Goal: Task Accomplishment & Management: Manage account settings

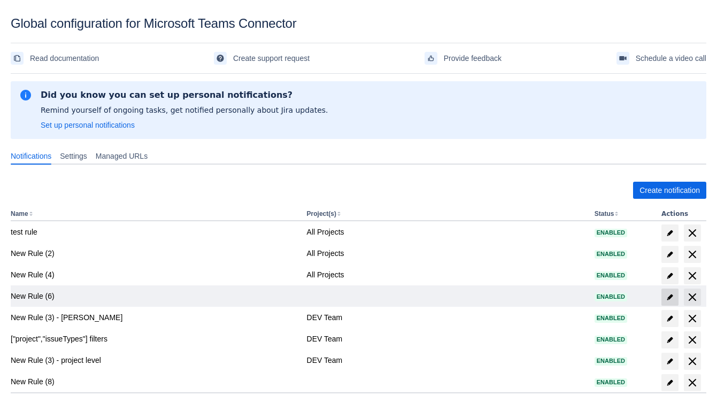
click at [667, 299] on span "edit" at bounding box center [669, 297] width 9 height 9
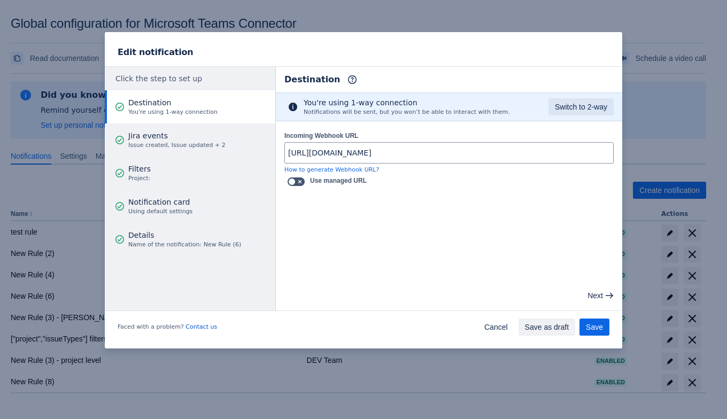
drag, startPoint x: 490, startPoint y: 328, endPoint x: 509, endPoint y: 328, distance: 19.2
click at [489, 327] on span "Cancel" at bounding box center [496, 326] width 24 height 17
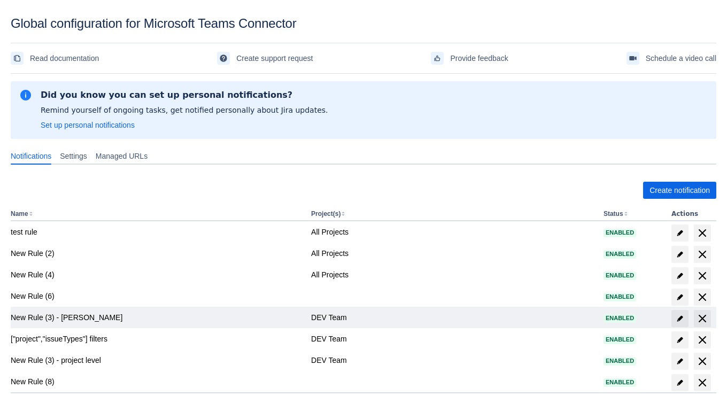
scroll to position [7, 0]
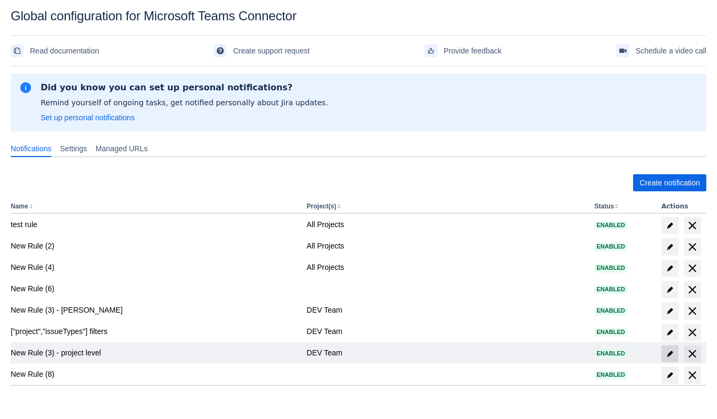
click at [666, 352] on span "edit" at bounding box center [669, 353] width 9 height 9
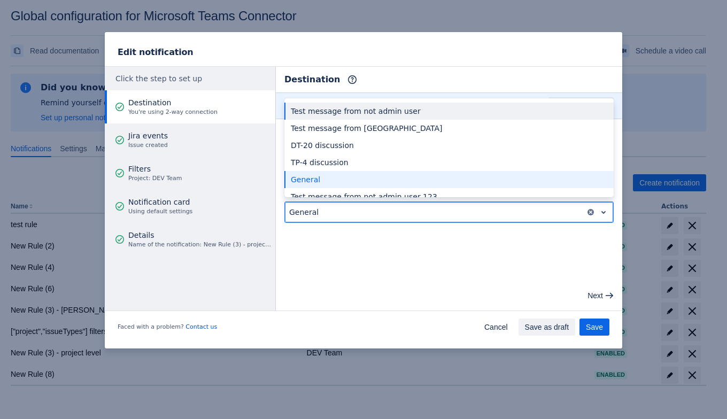
click at [441, 212] on div at bounding box center [435, 212] width 292 height 13
click at [444, 206] on div at bounding box center [435, 212] width 292 height 13
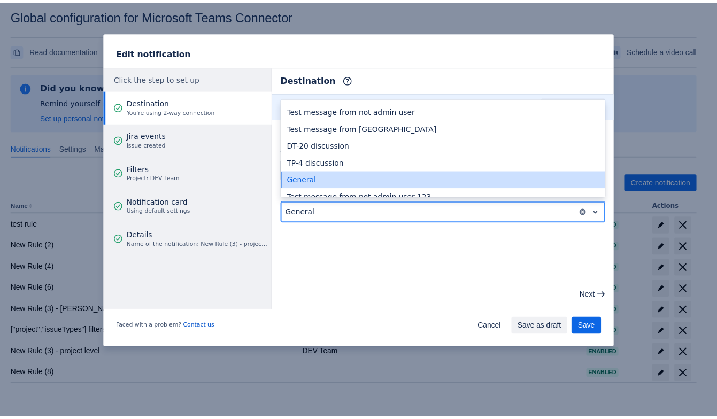
scroll to position [12, 0]
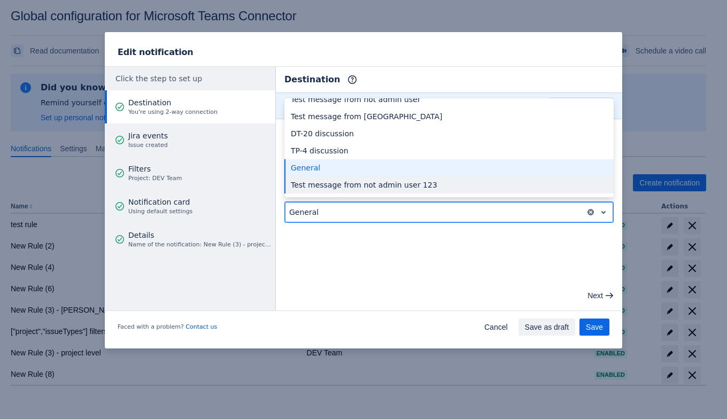
click at [375, 182] on div "Test message from not admin user 123" at bounding box center [448, 184] width 329 height 17
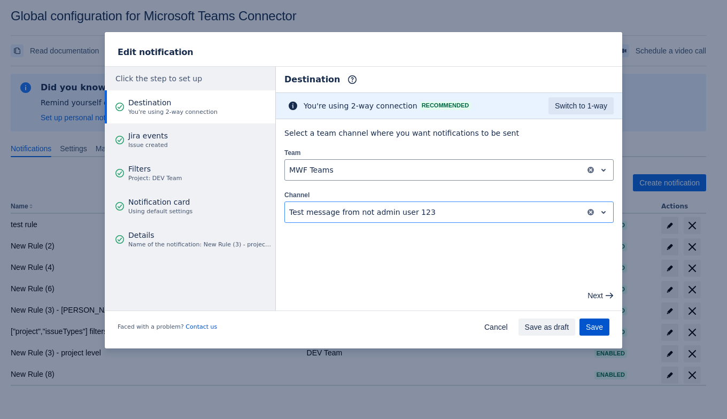
click at [598, 323] on span "Save" at bounding box center [594, 326] width 17 height 17
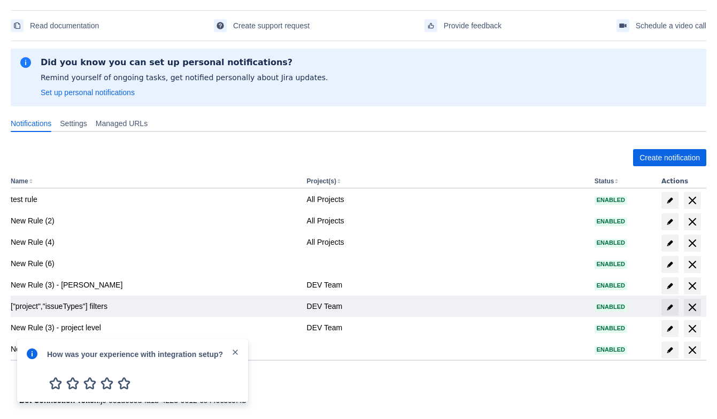
scroll to position [44, 0]
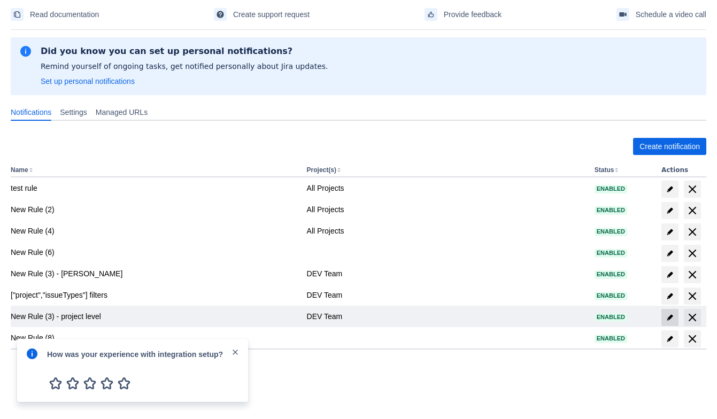
click at [667, 317] on span "edit" at bounding box center [669, 317] width 9 height 9
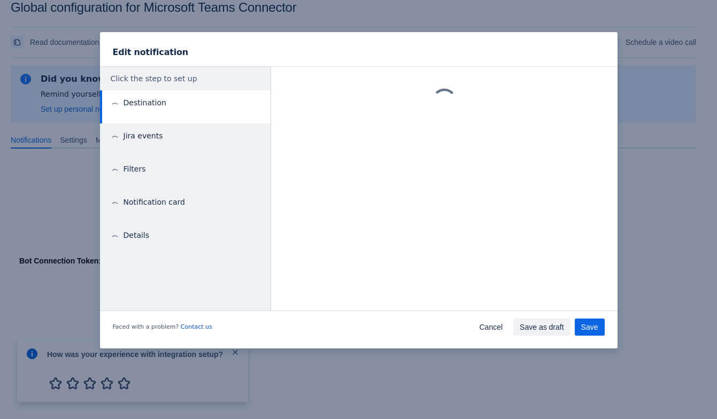
scroll to position [15, 0]
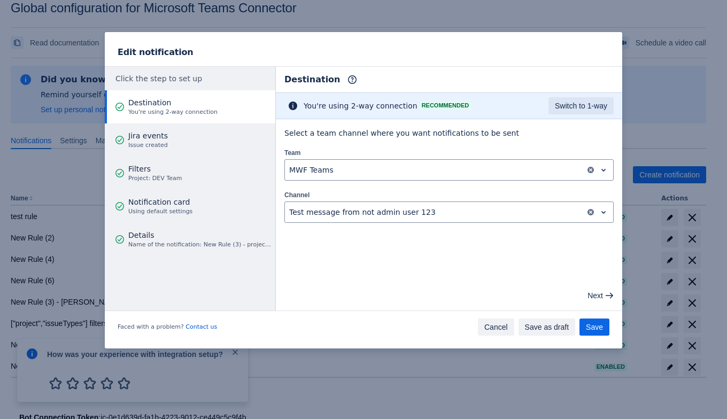
click at [481, 327] on button "Cancel" at bounding box center [496, 326] width 36 height 17
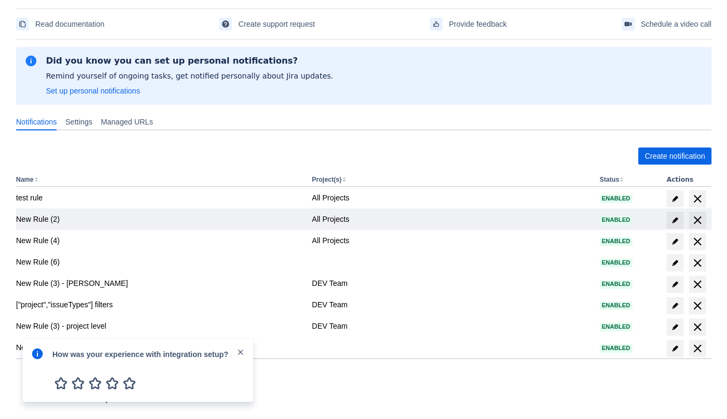
scroll to position [44, 0]
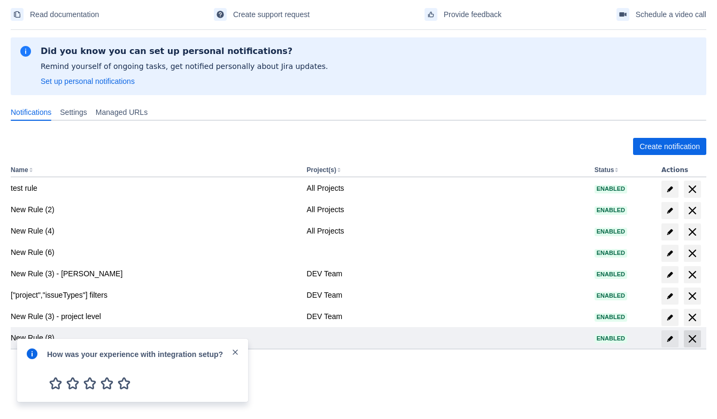
click at [691, 336] on span "delete" at bounding box center [692, 338] width 13 height 13
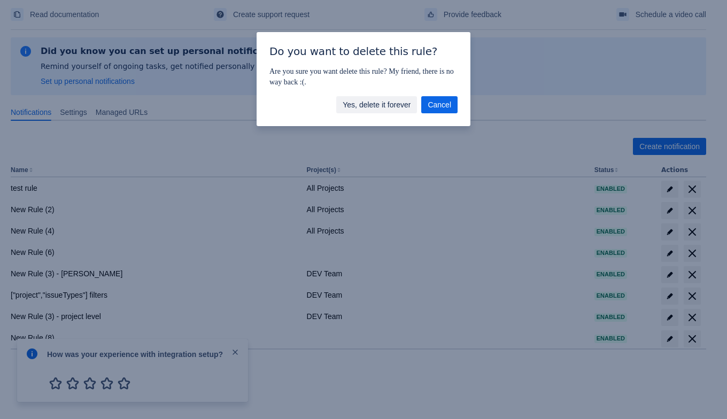
click at [382, 97] on span "Yes, delete it forever" at bounding box center [377, 104] width 68 height 17
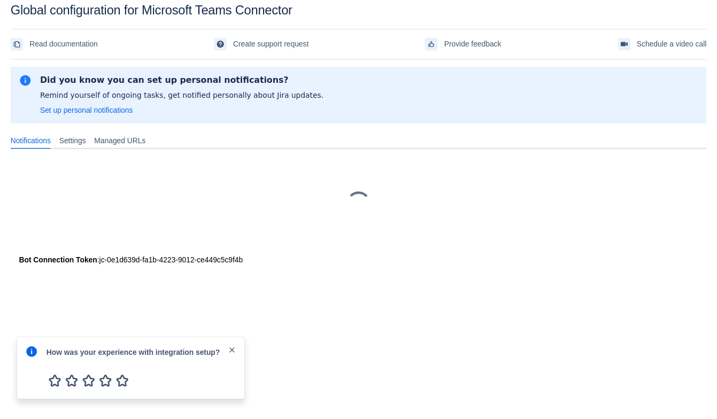
scroll to position [15, 0]
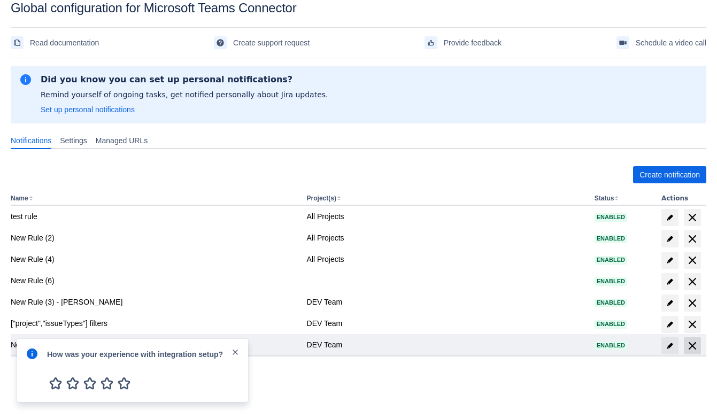
click at [691, 345] on span "delete" at bounding box center [692, 345] width 13 height 13
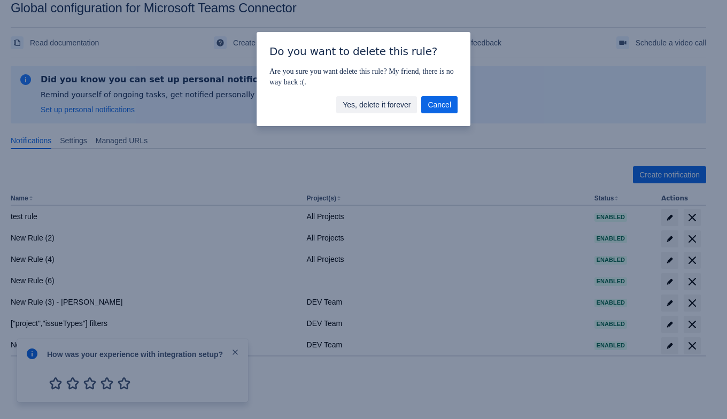
click at [406, 106] on span "Yes, delete it forever" at bounding box center [377, 104] width 68 height 17
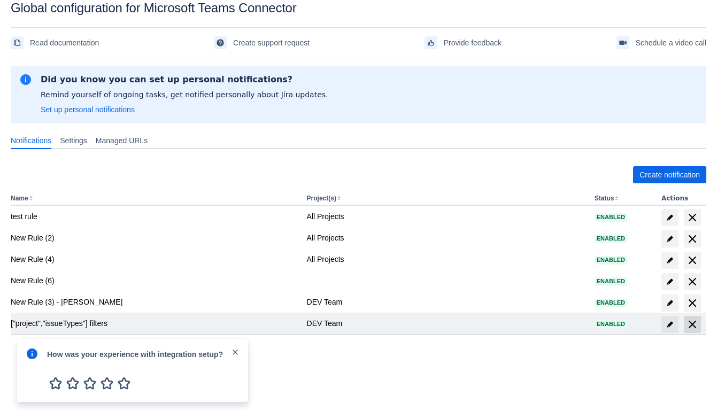
click at [683, 325] on span at bounding box center [691, 324] width 17 height 17
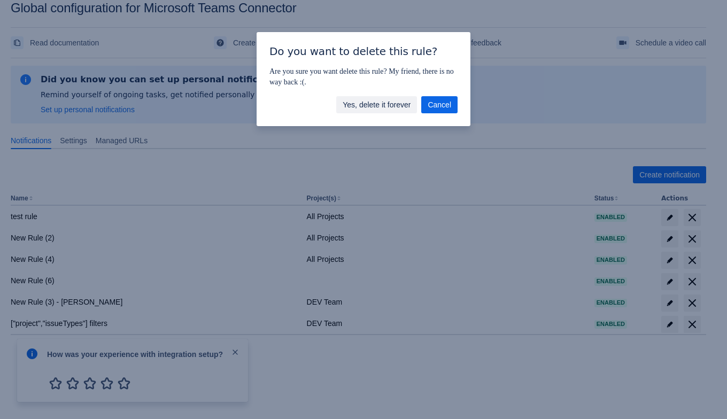
click at [354, 101] on span "Yes, delete it forever" at bounding box center [377, 104] width 68 height 17
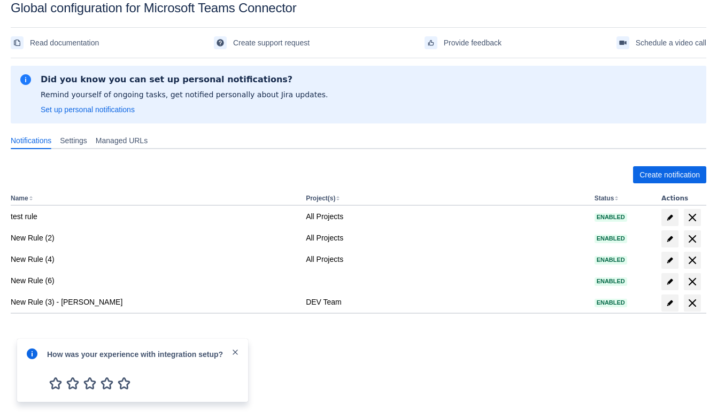
click at [701, 307] on div at bounding box center [683, 302] width 45 height 17
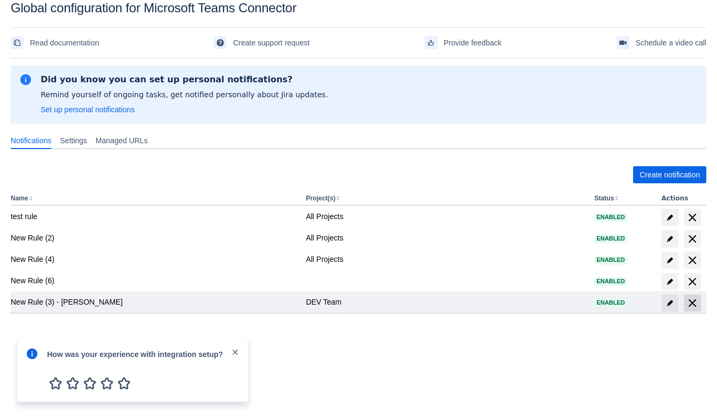
click at [697, 305] on span "delete" at bounding box center [692, 303] width 13 height 13
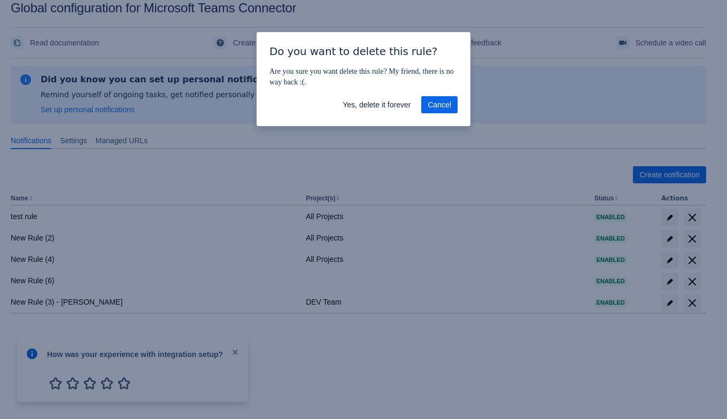
click at [403, 100] on span "Yes, delete it forever" at bounding box center [377, 104] width 68 height 17
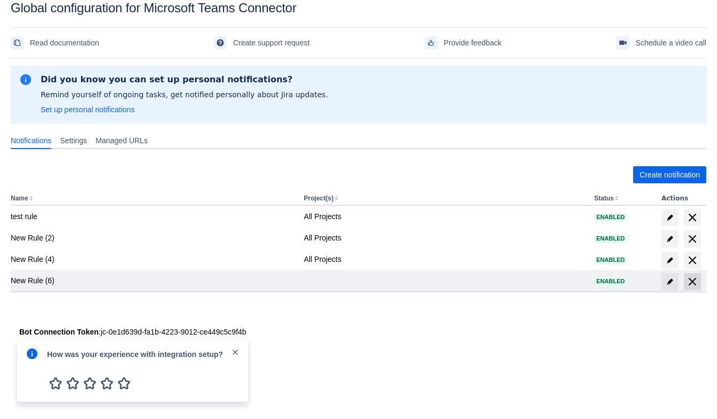
click at [694, 284] on span "delete" at bounding box center [692, 281] width 13 height 13
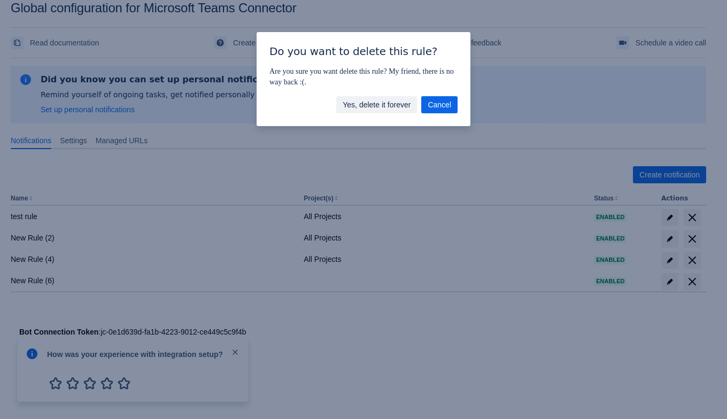
click at [383, 111] on span "Yes, delete it forever" at bounding box center [377, 104] width 68 height 17
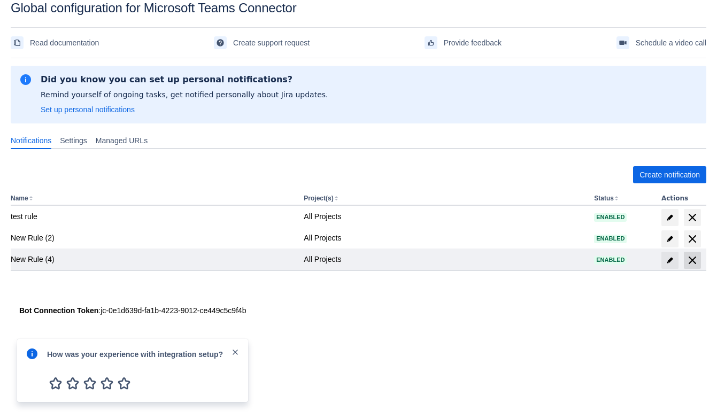
click at [689, 259] on span "delete" at bounding box center [692, 260] width 13 height 13
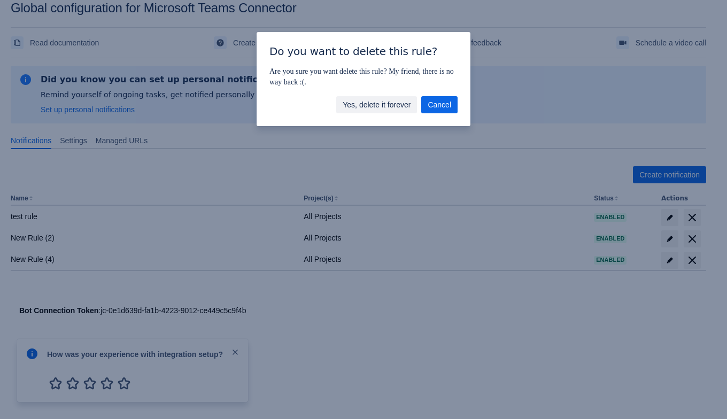
click at [368, 103] on span "Yes, delete it forever" at bounding box center [377, 104] width 68 height 17
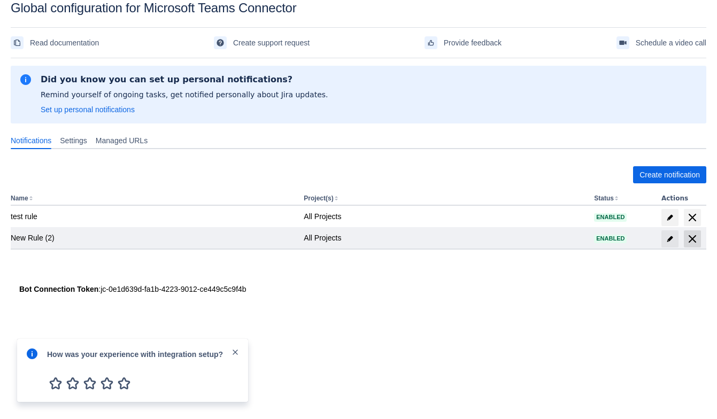
click at [690, 239] on span "delete" at bounding box center [692, 238] width 13 height 13
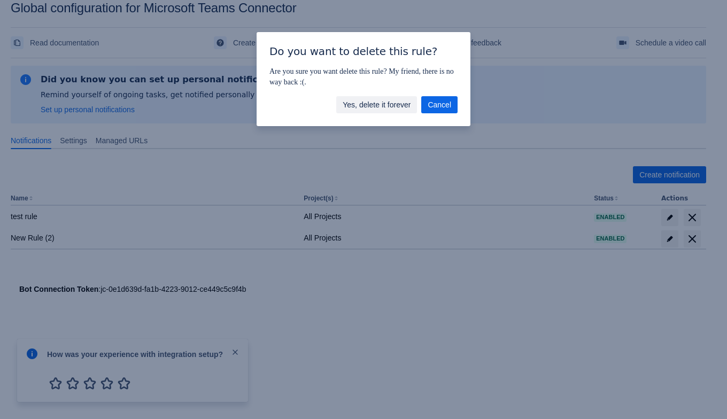
click at [400, 103] on span "Yes, delete it forever" at bounding box center [377, 104] width 68 height 17
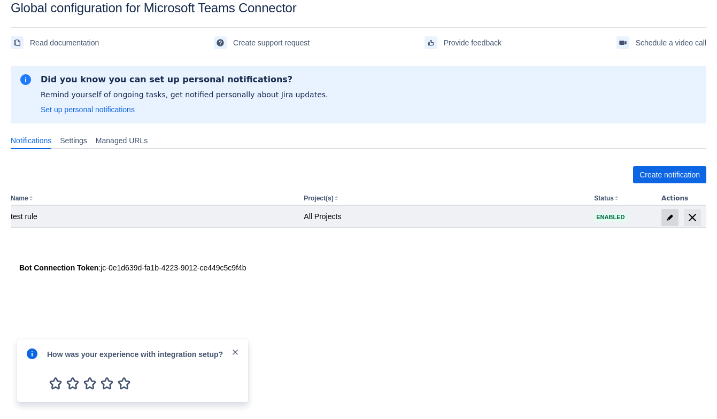
click at [671, 216] on span "edit" at bounding box center [669, 217] width 9 height 9
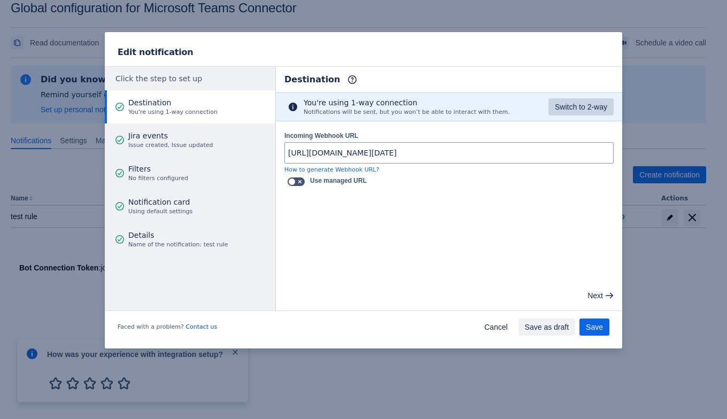
click at [561, 106] on span "Switch to 2-way" at bounding box center [581, 106] width 52 height 17
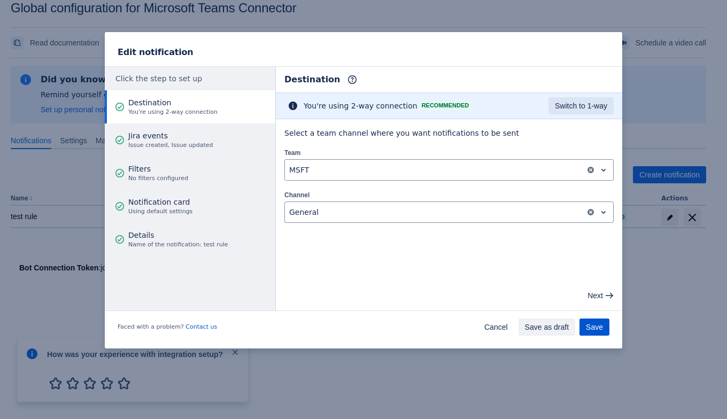
click at [590, 323] on span "Save" at bounding box center [594, 326] width 17 height 17
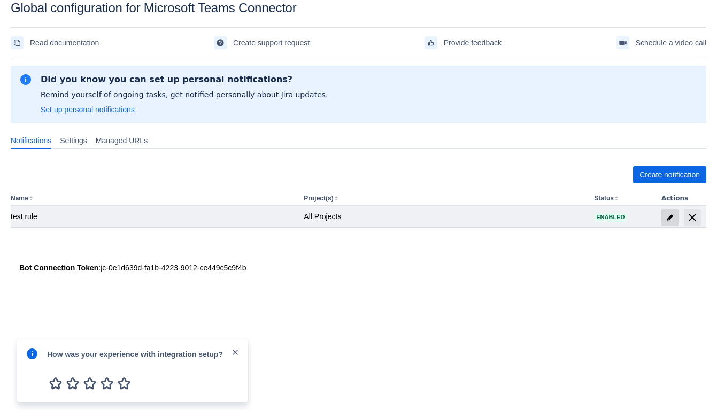
click at [677, 214] on span at bounding box center [669, 217] width 17 height 17
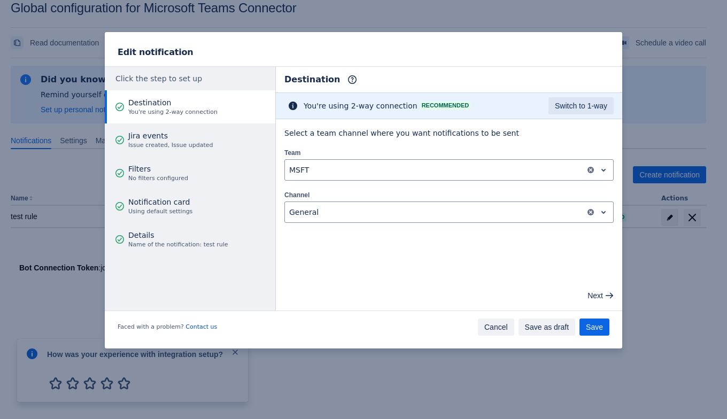
click at [500, 325] on span "Cancel" at bounding box center [496, 326] width 24 height 17
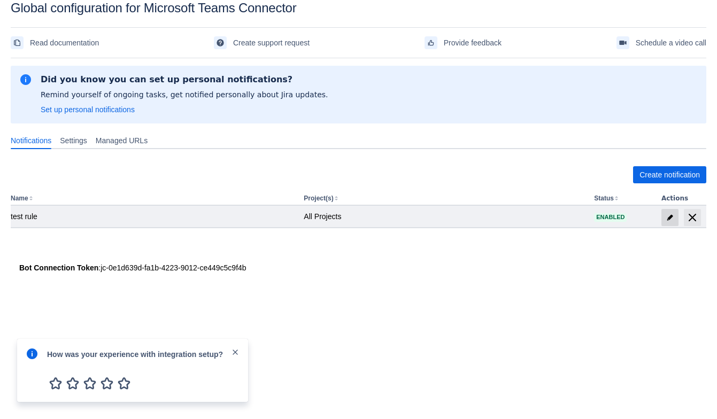
click at [668, 224] on span at bounding box center [669, 217] width 17 height 17
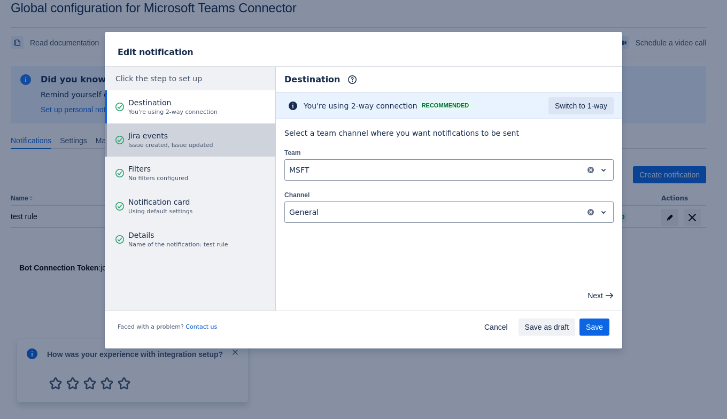
click at [131, 136] on span "Jira events" at bounding box center [170, 135] width 85 height 11
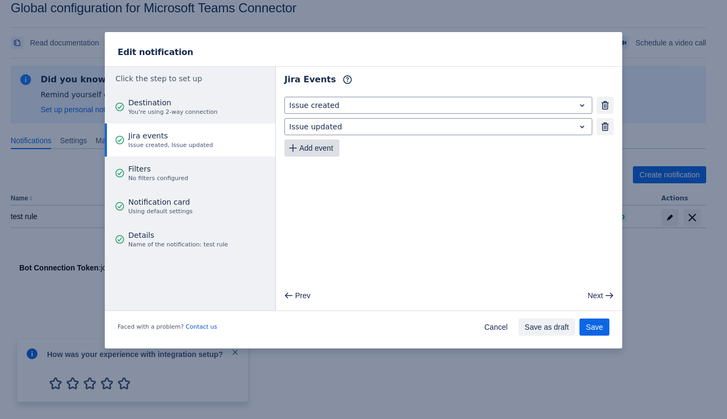
click at [324, 148] on span "Add event" at bounding box center [316, 147] width 34 height 17
click at [595, 324] on span "Save" at bounding box center [594, 326] width 17 height 17
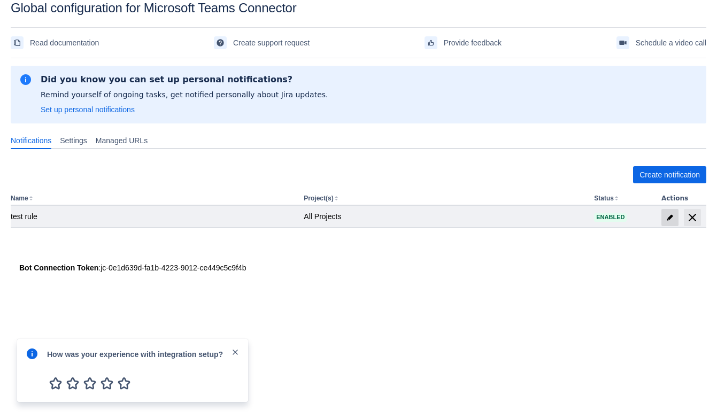
click at [670, 216] on span "edit" at bounding box center [669, 217] width 9 height 9
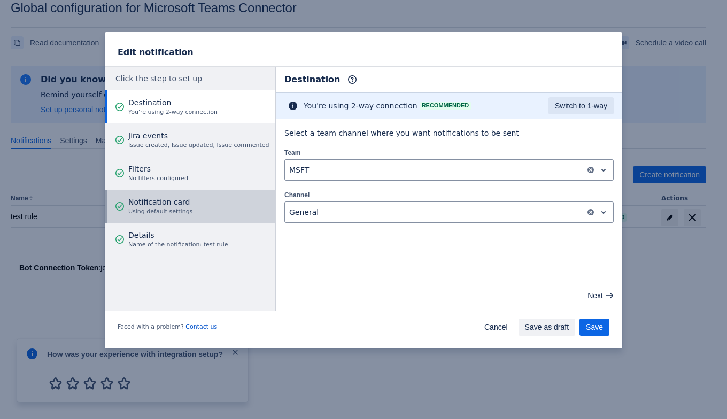
click at [158, 203] on span "Notification card" at bounding box center [160, 202] width 64 height 11
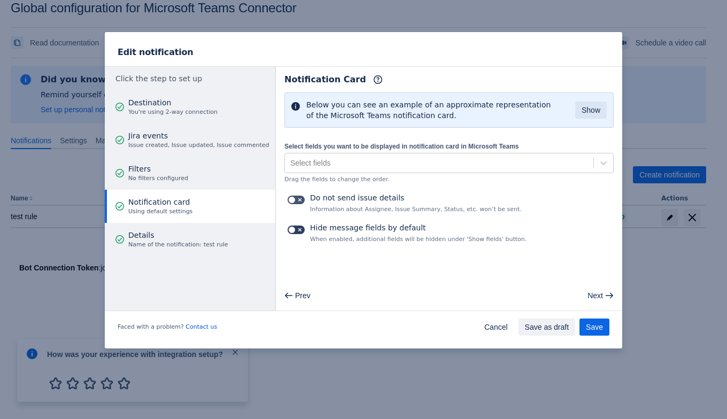
click at [298, 226] on span at bounding box center [300, 230] width 9 height 9
click at [294, 227] on input "checkbox" at bounding box center [290, 230] width 7 height 7
checkbox input "true"
click at [298, 192] on div "Do not send issue details Information about Assignee, Issue Summary, Status, et…" at bounding box center [448, 202] width 329 height 21
click at [299, 199] on span at bounding box center [300, 200] width 9 height 9
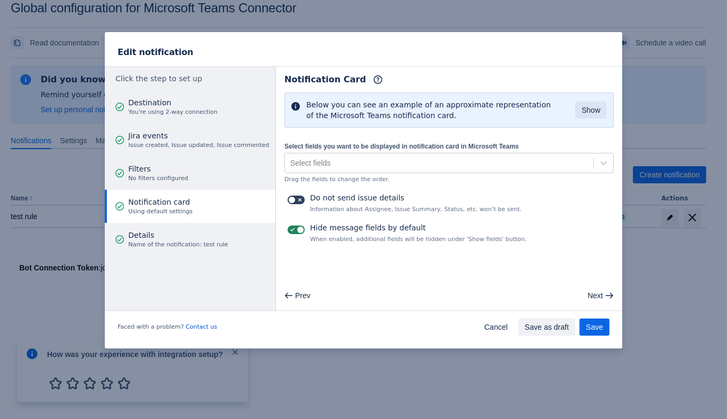
click at [294, 199] on input "checkbox" at bounding box center [290, 200] width 7 height 7
click at [299, 200] on span at bounding box center [300, 200] width 9 height 9
click at [294, 200] on input "checkbox" at bounding box center [290, 200] width 7 height 7
checkbox input "false"
click at [294, 228] on span at bounding box center [292, 230] width 9 height 9
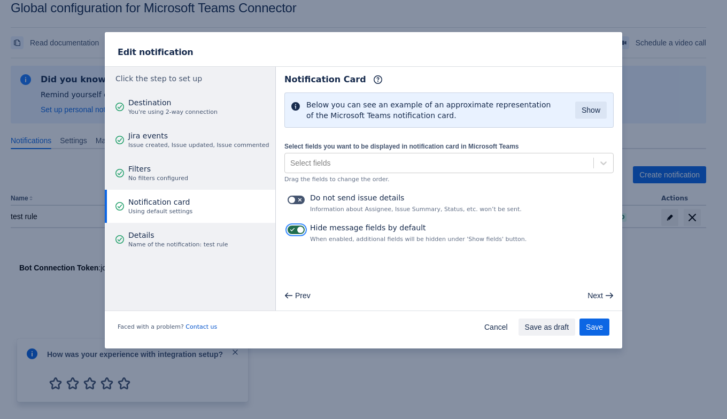
click at [294, 228] on input "checkbox" at bounding box center [290, 230] width 7 height 7
checkbox input "false"
click at [299, 203] on label at bounding box center [295, 199] width 21 height 13
click at [294, 203] on input "checkbox" at bounding box center [290, 200] width 7 height 7
checkbox input "true"
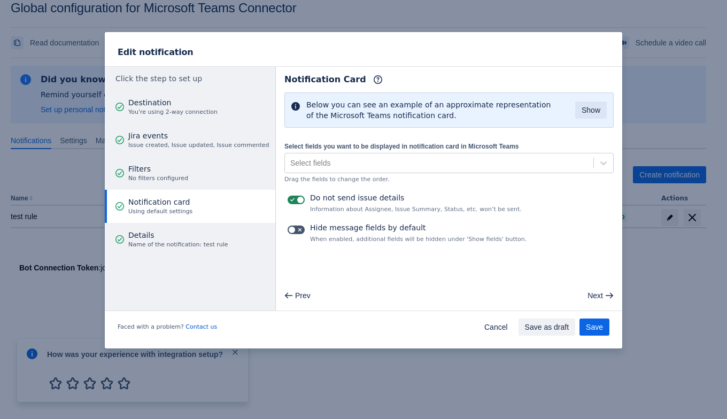
click at [295, 239] on div "Hide message fields by default When enabled, additional fields will be hidden u…" at bounding box center [448, 232] width 329 height 21
click at [294, 227] on span at bounding box center [292, 230] width 9 height 9
click at [294, 227] on input "checkbox" at bounding box center [290, 230] width 7 height 7
click at [294, 227] on span at bounding box center [292, 230] width 9 height 9
click at [294, 227] on input "checkbox" at bounding box center [290, 230] width 7 height 7
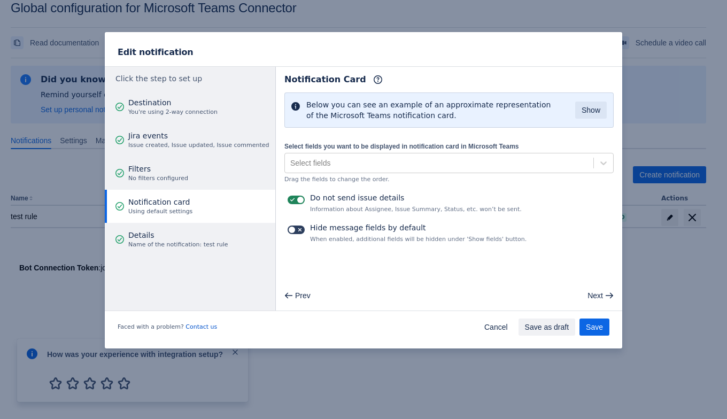
click at [297, 231] on span at bounding box center [300, 230] width 9 height 9
click at [294, 231] on input "checkbox" at bounding box center [290, 230] width 7 height 7
click at [294, 227] on span at bounding box center [292, 230] width 9 height 9
click at [294, 227] on input "checkbox" at bounding box center [290, 230] width 7 height 7
click at [296, 230] on span at bounding box center [300, 230] width 9 height 9
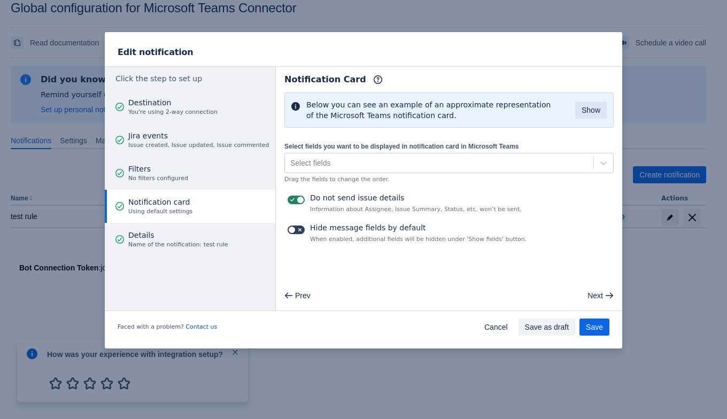
click at [294, 230] on input "checkbox" at bounding box center [290, 230] width 7 height 7
checkbox input "true"
click at [294, 198] on span at bounding box center [292, 200] width 9 height 9
click at [294, 198] on input "checkbox" at bounding box center [290, 200] width 7 height 7
click at [303, 202] on span at bounding box center [300, 200] width 9 height 9
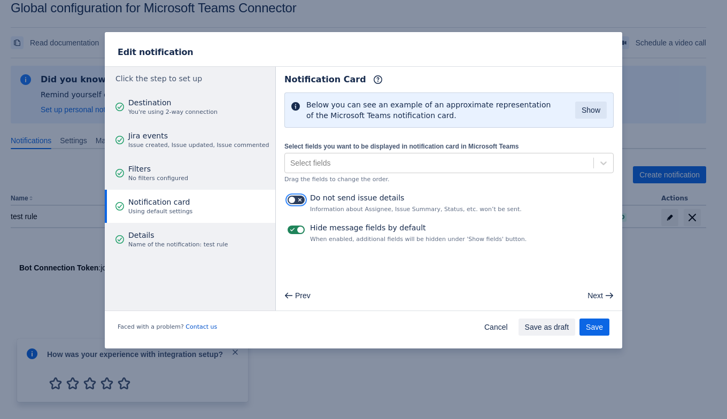
click at [294, 202] on input "checkbox" at bounding box center [290, 200] width 7 height 7
checkbox input "true"
click at [300, 226] on span at bounding box center [300, 230] width 9 height 9
click at [294, 227] on input "checkbox" at bounding box center [290, 230] width 7 height 7
click at [299, 226] on span at bounding box center [300, 230] width 9 height 9
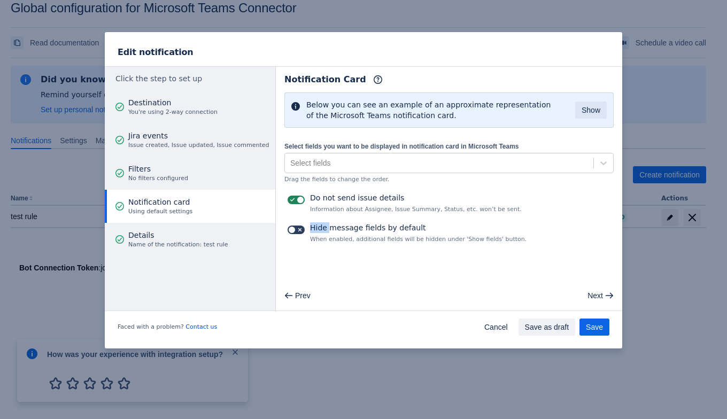
click at [294, 227] on input "checkbox" at bounding box center [290, 230] width 7 height 7
click at [306, 253] on main "Notification Card Info Below you can see an example of an approximate represent…" at bounding box center [449, 189] width 346 height 244
click at [299, 229] on span at bounding box center [300, 230] width 9 height 9
click at [294, 229] on input "checkbox" at bounding box center [290, 230] width 7 height 7
checkbox input "false"
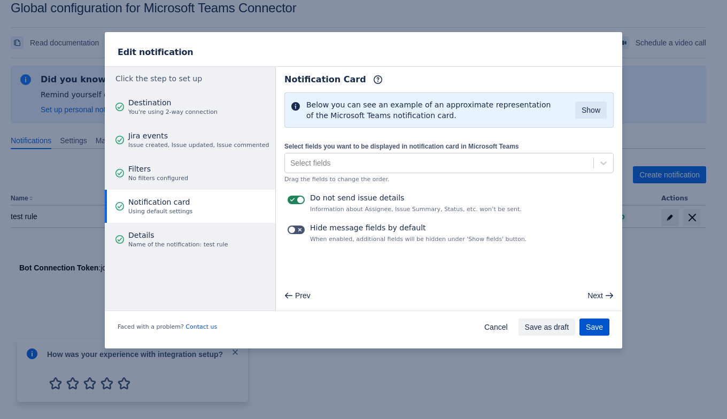
click at [585, 323] on button "Save" at bounding box center [594, 326] width 30 height 17
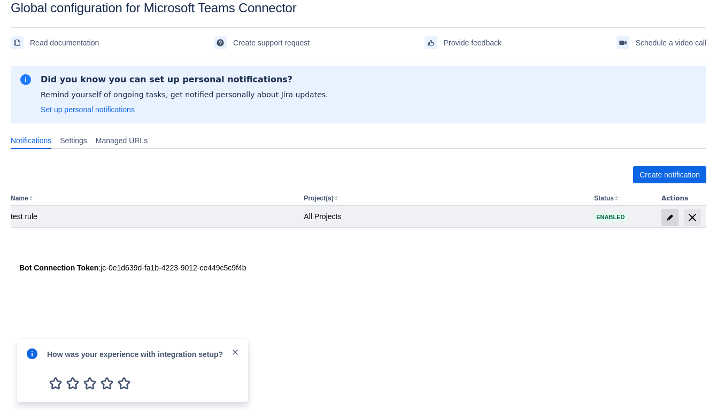
click at [661, 216] on span at bounding box center [669, 217] width 17 height 17
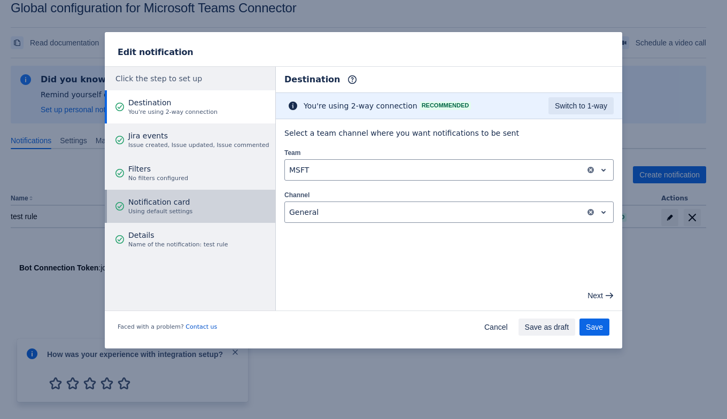
click at [131, 214] on span "Using default settings" at bounding box center [160, 211] width 64 height 9
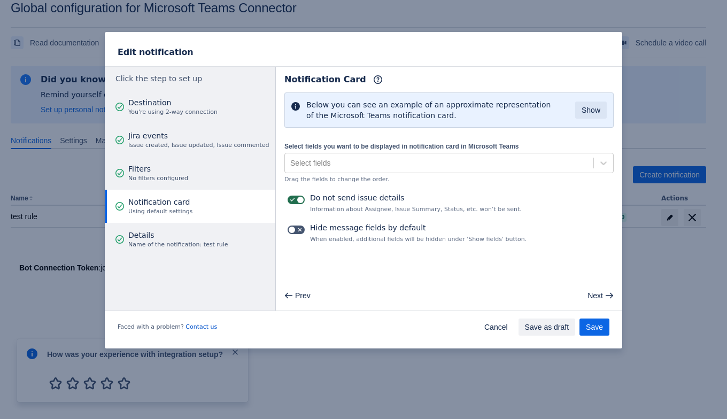
click at [289, 198] on span at bounding box center [292, 200] width 9 height 9
click at [289, 198] on input "checkbox" at bounding box center [290, 200] width 7 height 7
checkbox input "false"
click at [289, 228] on span at bounding box center [292, 230] width 9 height 9
click at [289, 228] on input "checkbox" at bounding box center [290, 230] width 7 height 7
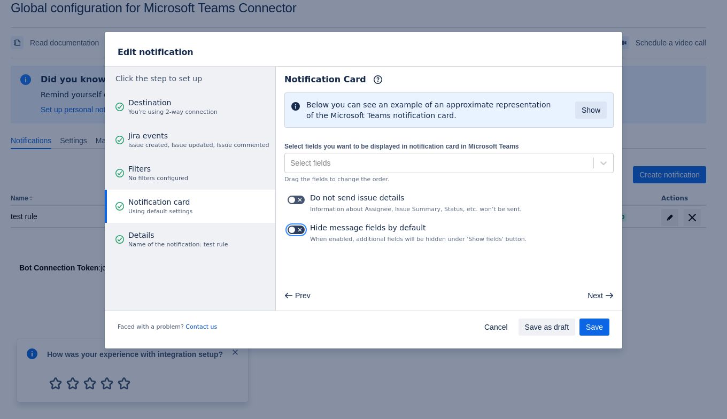
checkbox input "true"
click at [596, 325] on span "Save" at bounding box center [594, 326] width 17 height 17
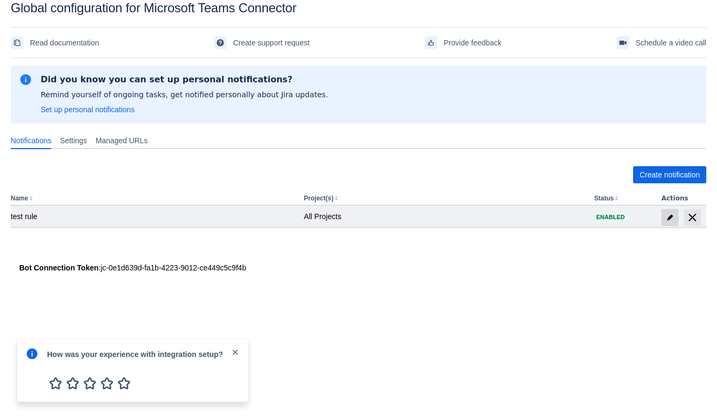
click at [665, 215] on span "edit" at bounding box center [669, 217] width 9 height 9
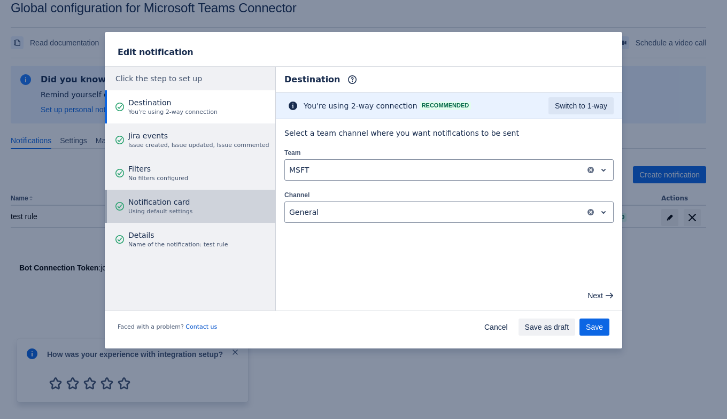
click at [189, 212] on button "Notification card Using default settings" at bounding box center [190, 206] width 170 height 33
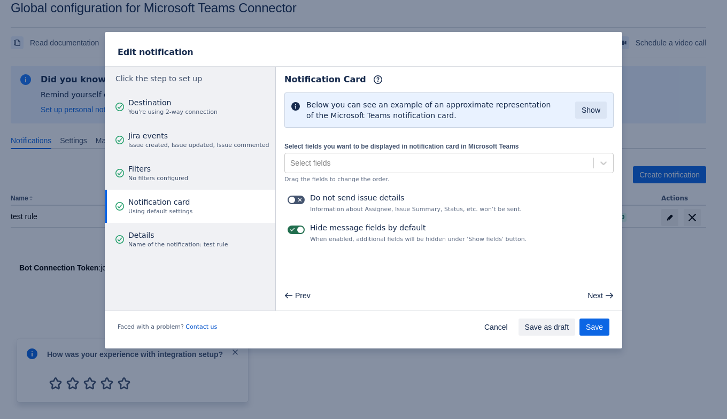
click at [291, 226] on span at bounding box center [292, 230] width 9 height 9
click at [291, 227] on input "checkbox" at bounding box center [290, 230] width 7 height 7
checkbox input "false"
click at [588, 325] on span "Save" at bounding box center [594, 326] width 17 height 17
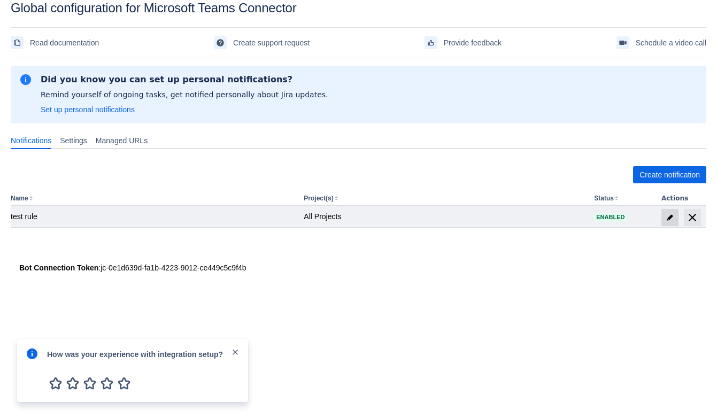
click at [666, 211] on span at bounding box center [669, 217] width 17 height 17
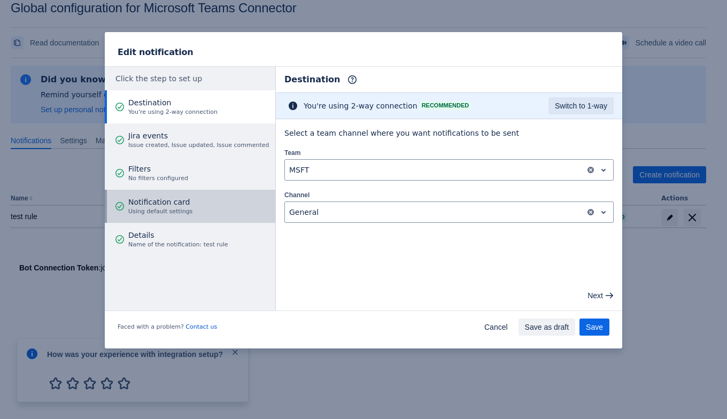
click at [173, 205] on span "Notification card" at bounding box center [160, 202] width 64 height 11
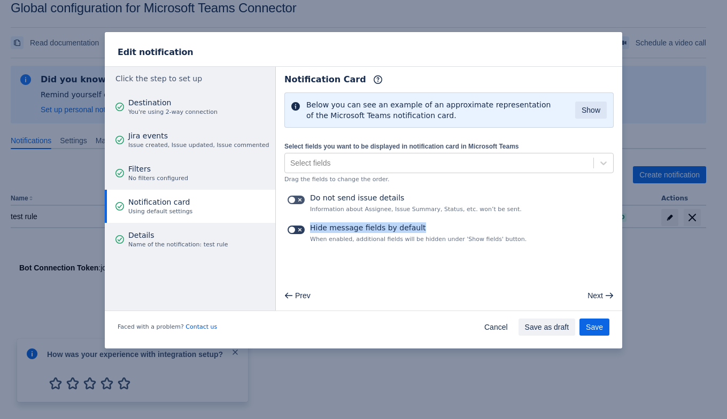
drag, startPoint x: 408, startPoint y: 221, endPoint x: 293, endPoint y: 232, distance: 115.5
click at [293, 232] on div "Hide message fields by default When enabled, additional fields will be hidden u…" at bounding box center [448, 232] width 329 height 21
click at [597, 325] on span "Save" at bounding box center [594, 326] width 17 height 17
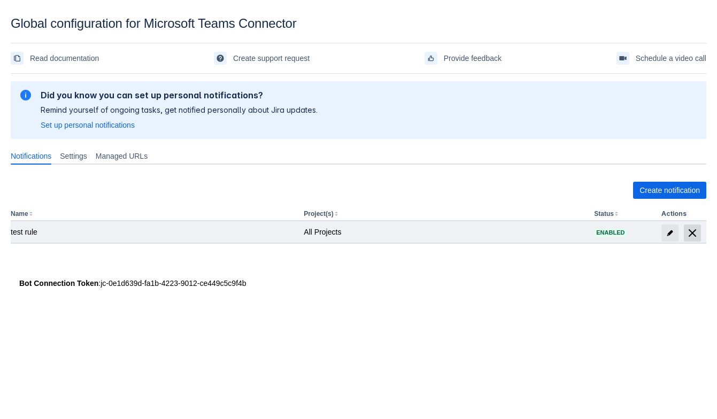
click at [696, 232] on span "delete" at bounding box center [692, 233] width 13 height 13
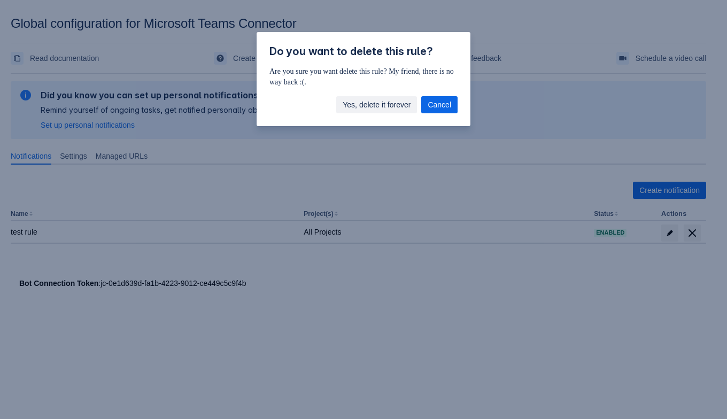
click at [389, 102] on span "Yes, delete it forever" at bounding box center [377, 104] width 68 height 17
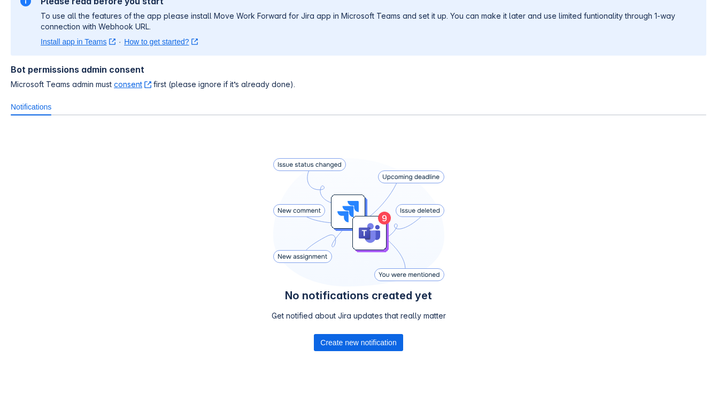
click at [312, 351] on div "No notifications created yet Get notified about Jira updates that really matter…" at bounding box center [358, 256] width 174 height 197
click at [315, 346] on button "Create new notification" at bounding box center [358, 342] width 89 height 17
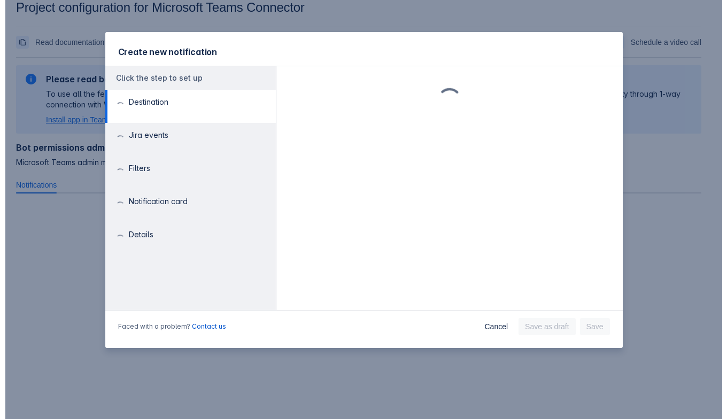
scroll to position [15, 0]
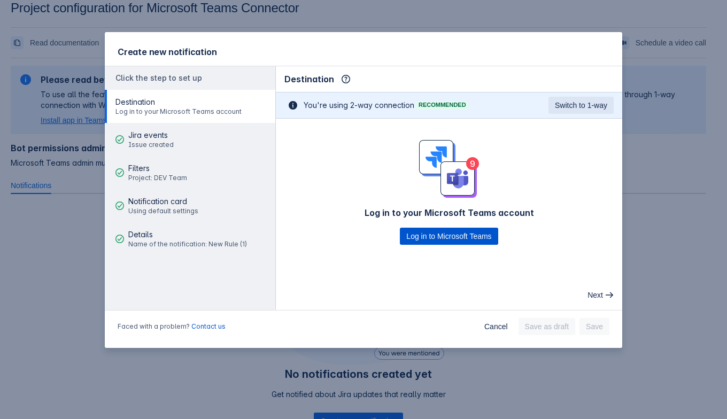
click at [409, 228] on span "Log in to Microsoft Teams" at bounding box center [448, 236] width 85 height 17
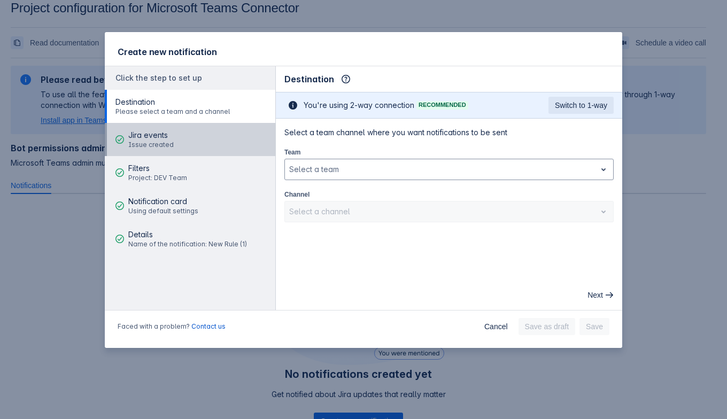
click at [142, 141] on span "Issue created" at bounding box center [150, 145] width 45 height 9
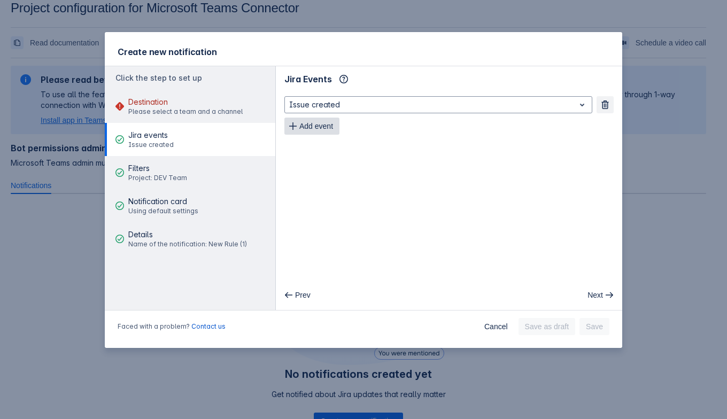
click at [298, 128] on button "Add event" at bounding box center [311, 126] width 55 height 17
click at [308, 158] on div "Issue created Remove Issue updated Remove Add event" at bounding box center [449, 126] width 346 height 68
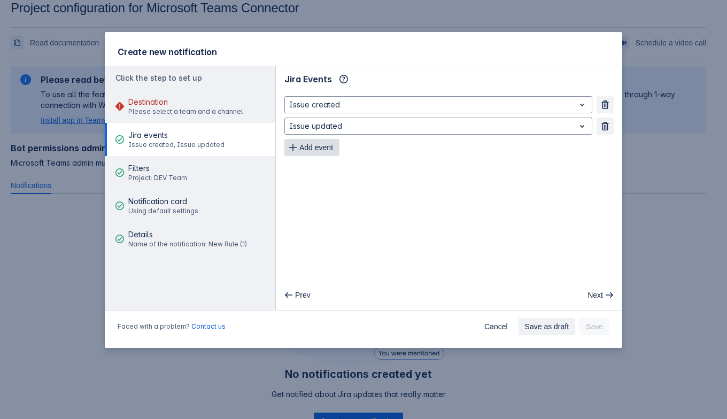
click at [312, 151] on span "Add event" at bounding box center [316, 147] width 34 height 17
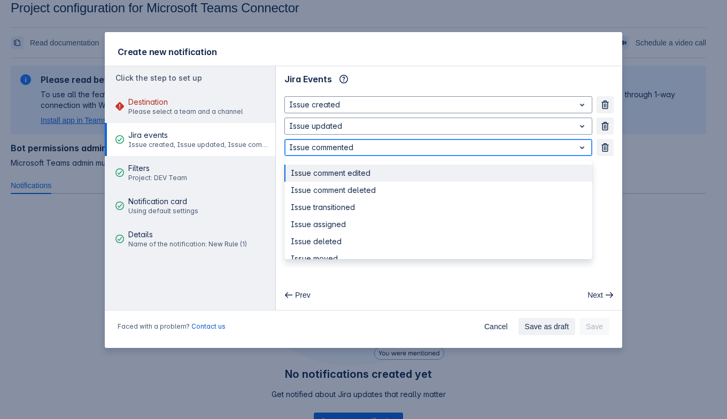
click at [313, 150] on div at bounding box center [429, 147] width 281 height 13
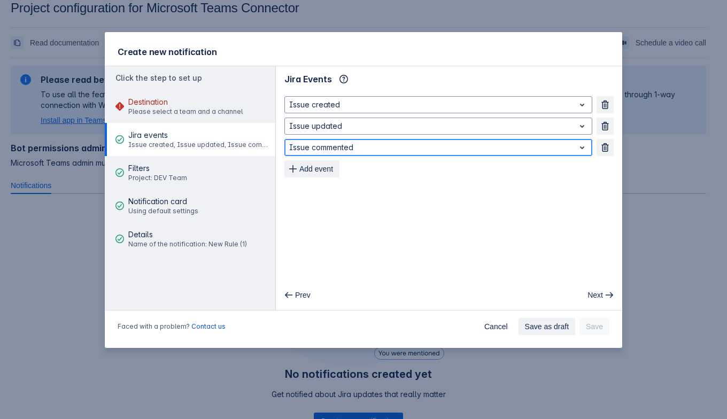
click at [313, 150] on div at bounding box center [429, 147] width 281 height 13
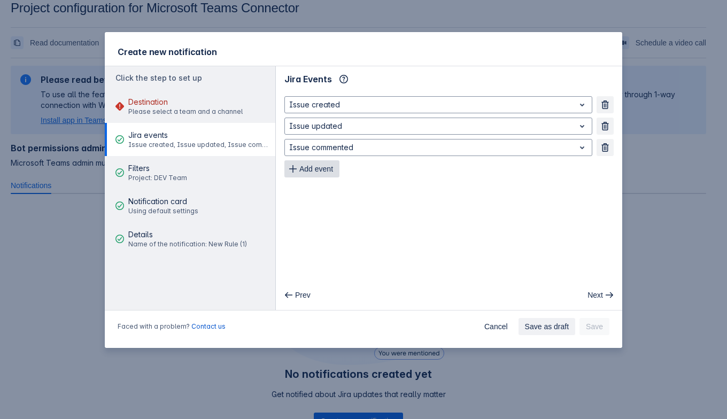
click at [313, 167] on span "Add event" at bounding box center [316, 168] width 34 height 17
click at [609, 167] on button "Remove" at bounding box center [604, 168] width 17 height 17
click at [332, 170] on span "Add event" at bounding box center [316, 168] width 34 height 17
click at [322, 190] on span "Add event" at bounding box center [316, 190] width 34 height 17
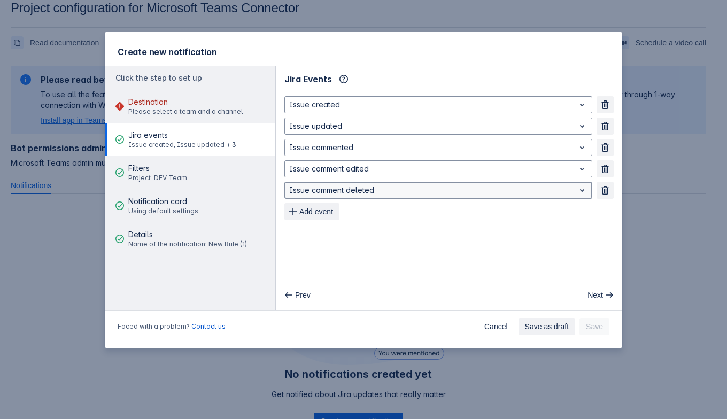
click at [330, 190] on div at bounding box center [429, 190] width 281 height 13
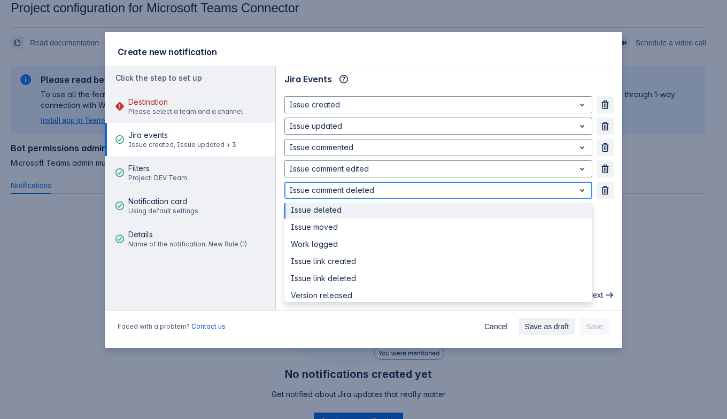
scroll to position [66, 0]
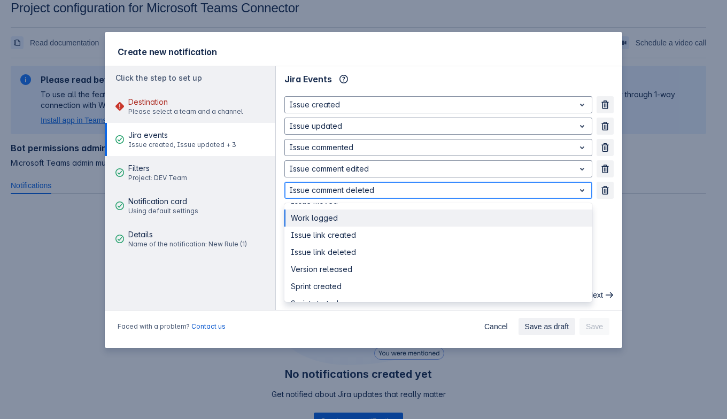
click at [330, 220] on div "Work logged" at bounding box center [438, 217] width 308 height 17
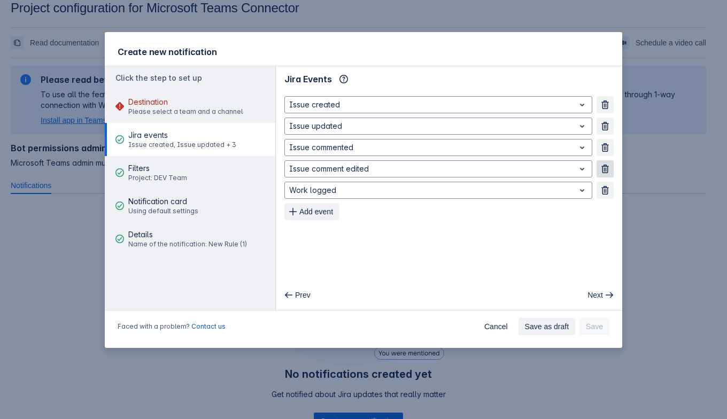
click at [604, 167] on span "button" at bounding box center [605, 169] width 9 height 9
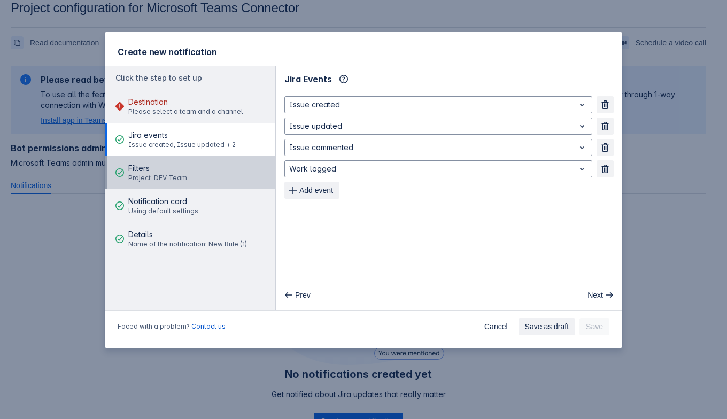
click at [204, 181] on button "Filters Project: DEV Team" at bounding box center [190, 172] width 170 height 33
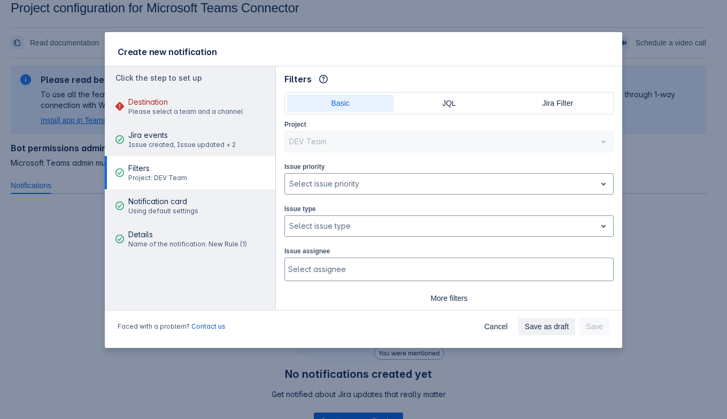
scroll to position [25, 0]
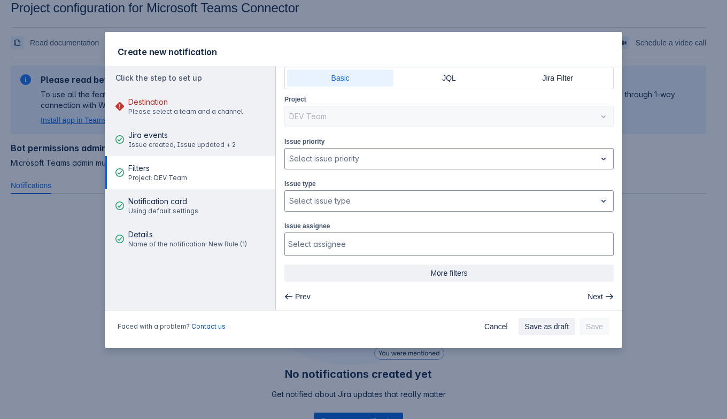
click at [458, 279] on span "More filters" at bounding box center [449, 273] width 316 height 17
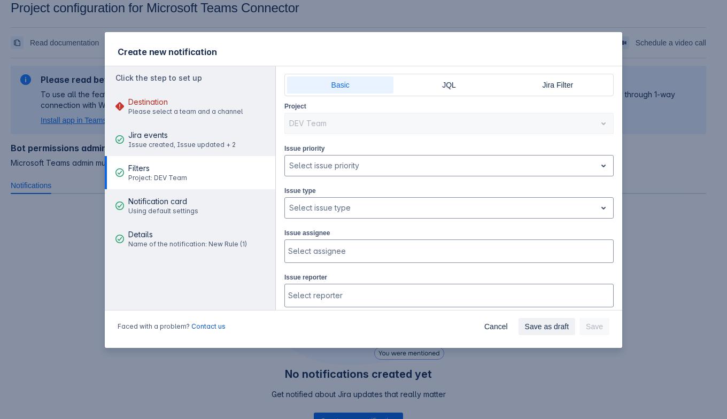
scroll to position [0, 0]
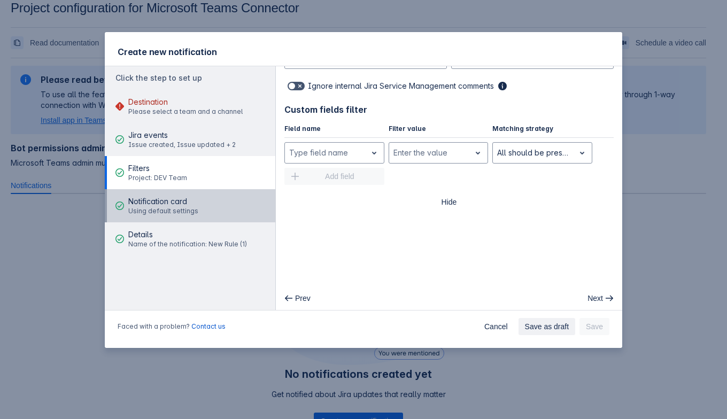
click at [155, 203] on span "Notification card" at bounding box center [163, 201] width 70 height 11
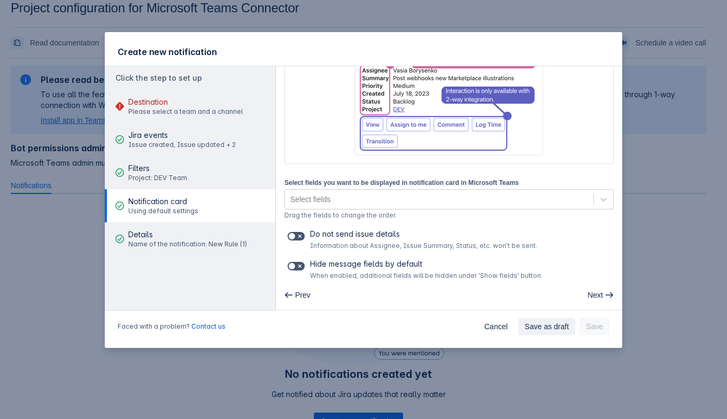
scroll to position [127, 0]
click at [302, 263] on span at bounding box center [300, 267] width 9 height 9
click at [294, 264] on input "checkbox" at bounding box center [290, 267] width 7 height 7
checkbox input "true"
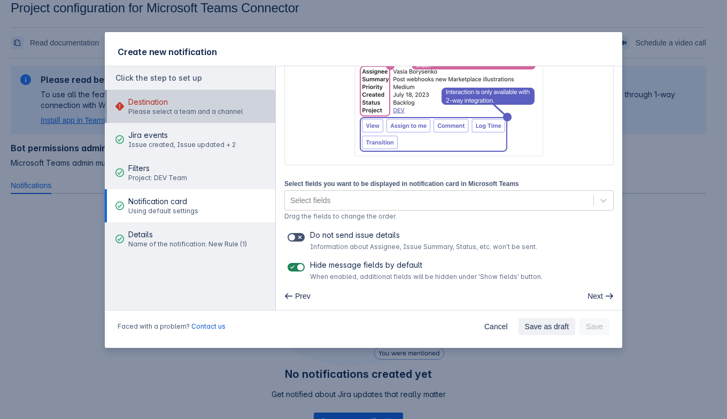
click at [158, 109] on span "Please select a team and a channel" at bounding box center [185, 111] width 114 height 9
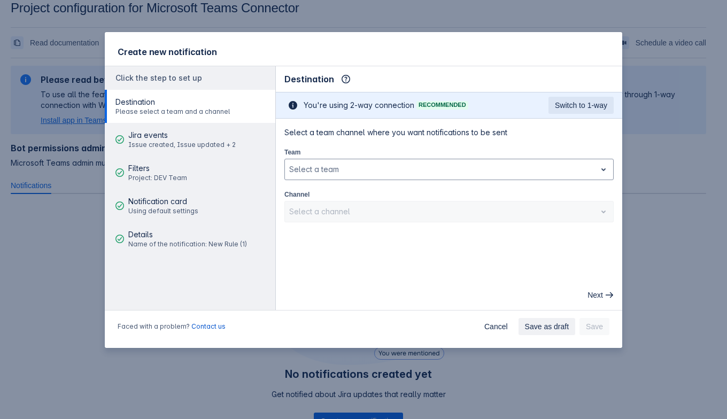
scroll to position [0, 0]
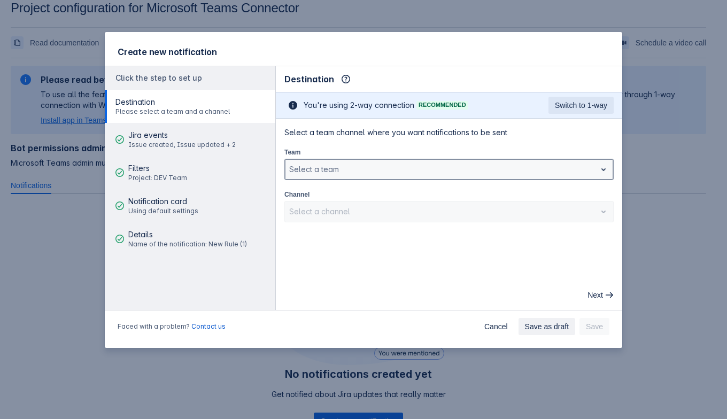
click at [422, 165] on div at bounding box center [440, 169] width 302 height 13
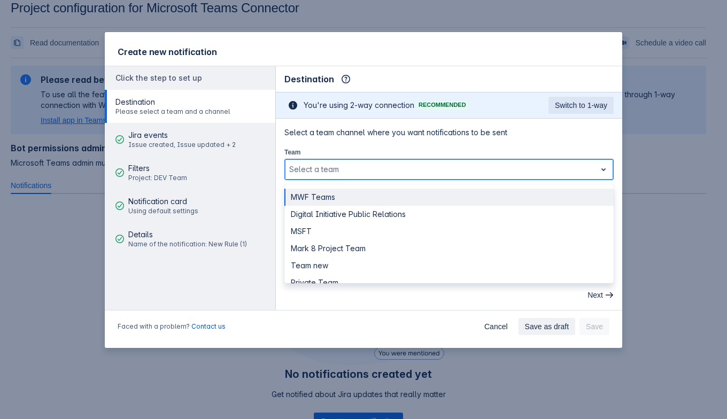
click at [384, 192] on div "MWF Teams" at bounding box center [448, 197] width 329 height 17
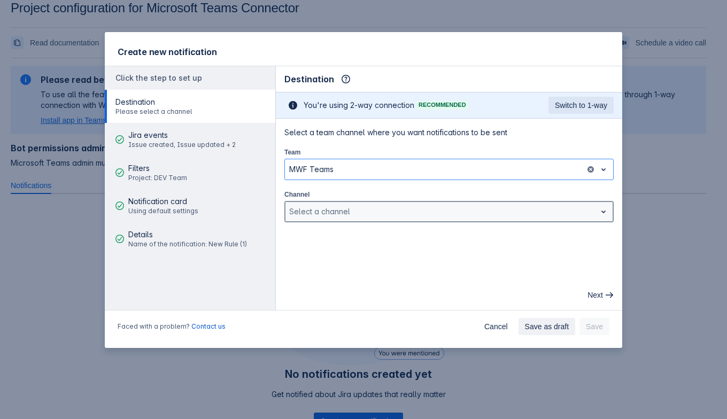
click at [379, 216] on div at bounding box center [440, 211] width 302 height 13
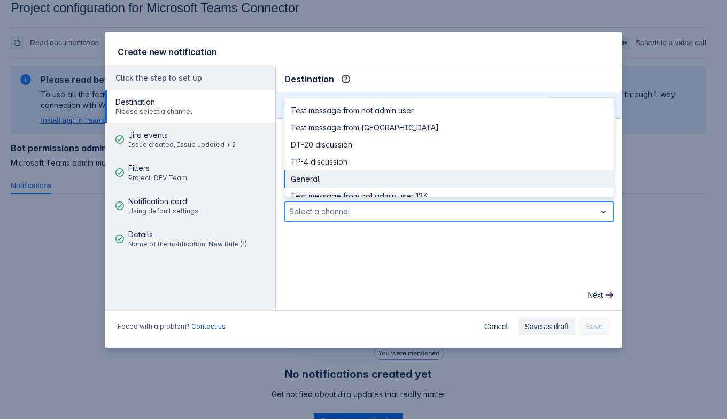
click at [380, 177] on div "General" at bounding box center [448, 178] width 329 height 17
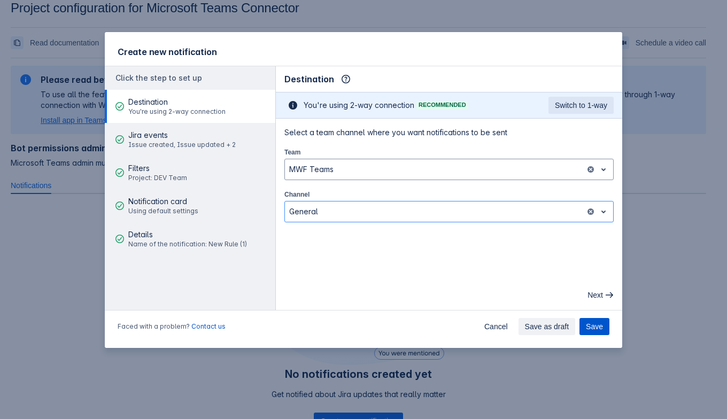
click at [596, 327] on span "Save" at bounding box center [594, 326] width 17 height 17
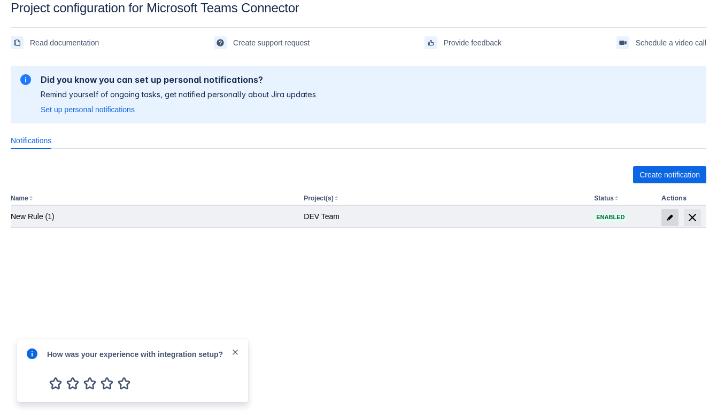
click at [666, 217] on span "edit" at bounding box center [669, 217] width 9 height 9
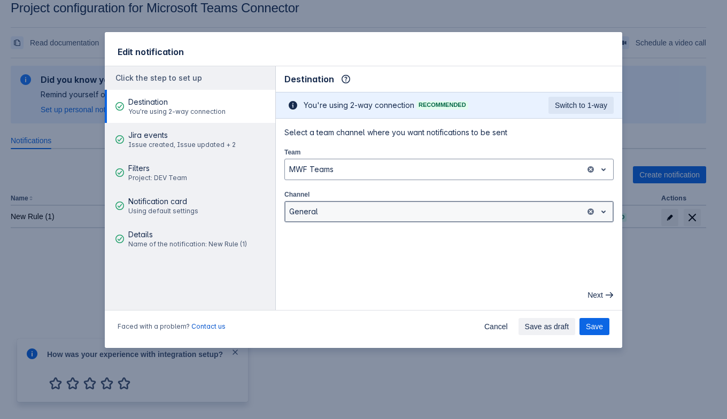
click at [326, 217] on div "General" at bounding box center [435, 211] width 300 height 17
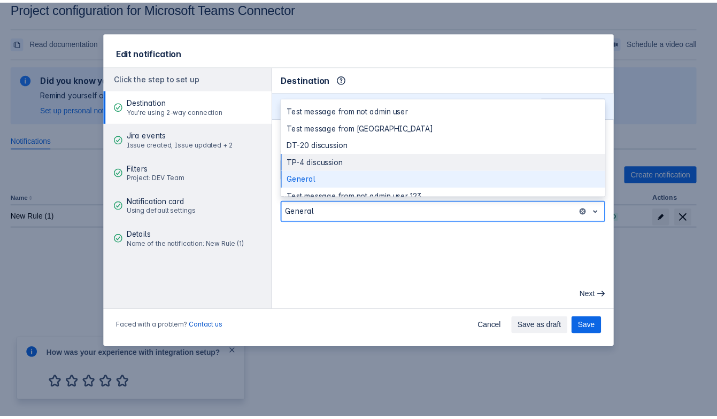
scroll to position [12, 0]
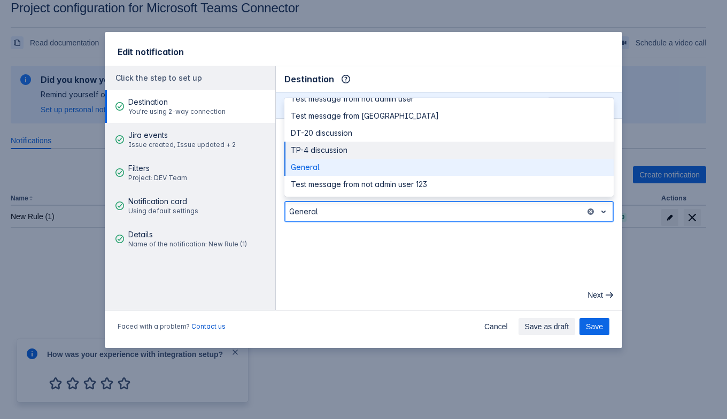
click at [347, 145] on div "TP-4 discussion" at bounding box center [448, 150] width 329 height 17
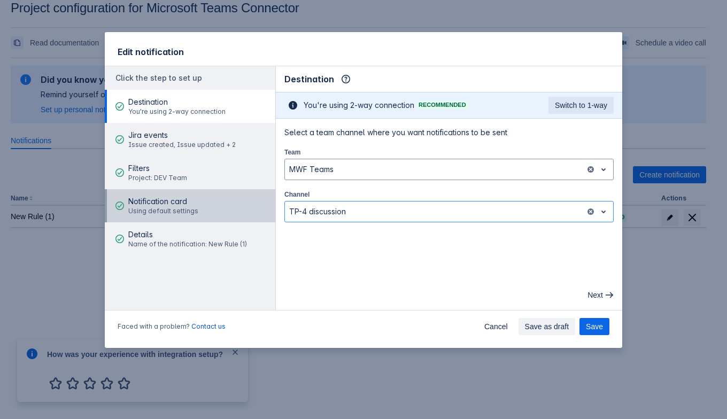
click at [203, 209] on button "Notification card Using default settings" at bounding box center [190, 205] width 170 height 33
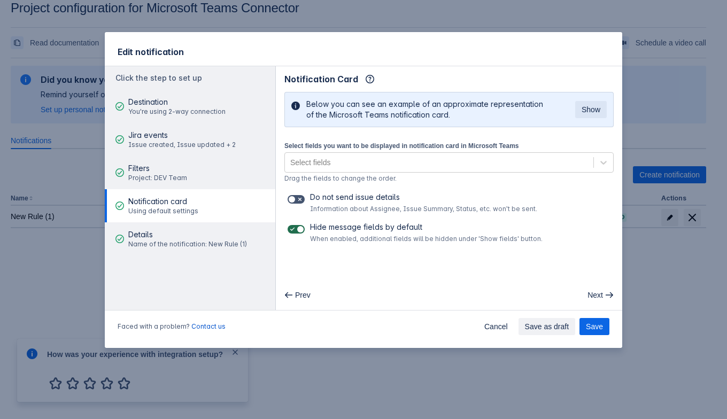
click at [300, 225] on span at bounding box center [300, 229] width 9 height 9
click at [294, 226] on input "checkbox" at bounding box center [290, 229] width 7 height 7
checkbox input "false"
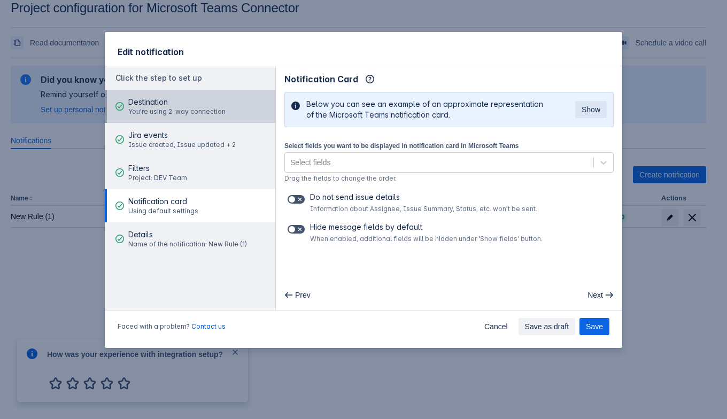
click at [189, 104] on span "Destination" at bounding box center [176, 102] width 97 height 11
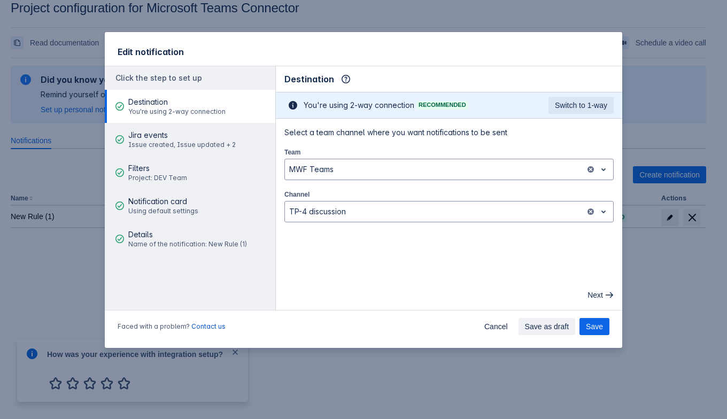
click at [587, 317] on div "Faced with a problem? Contact us Cancel Save as draft Save" at bounding box center [363, 328] width 517 height 38
click at [598, 323] on span "Save" at bounding box center [594, 326] width 17 height 17
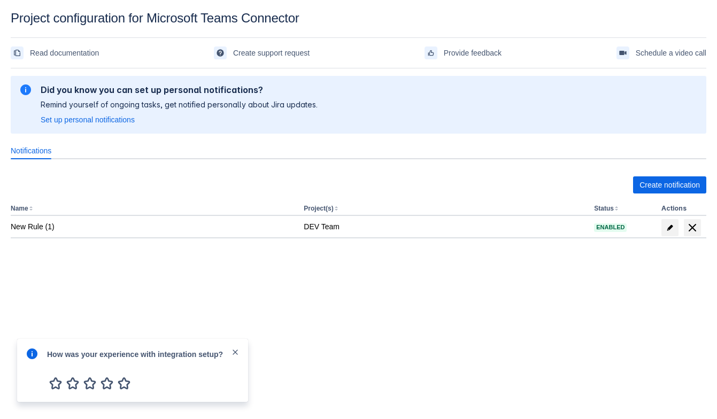
scroll to position [0, 0]
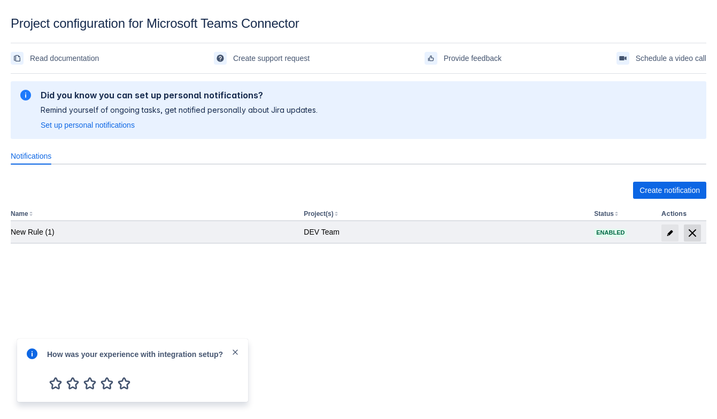
click at [695, 232] on span "delete" at bounding box center [692, 233] width 13 height 13
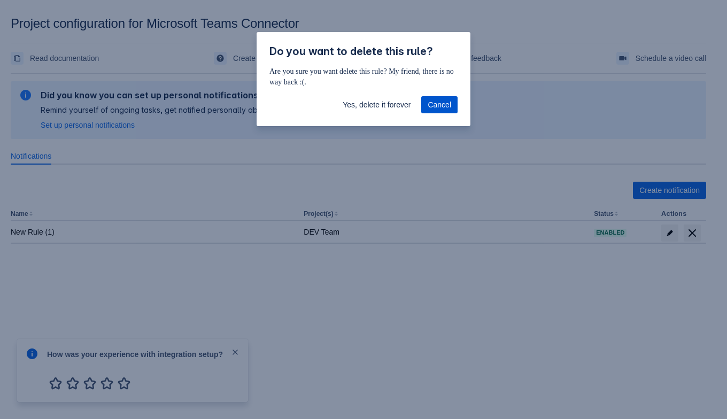
click at [454, 107] on button "Cancel" at bounding box center [439, 104] width 36 height 17
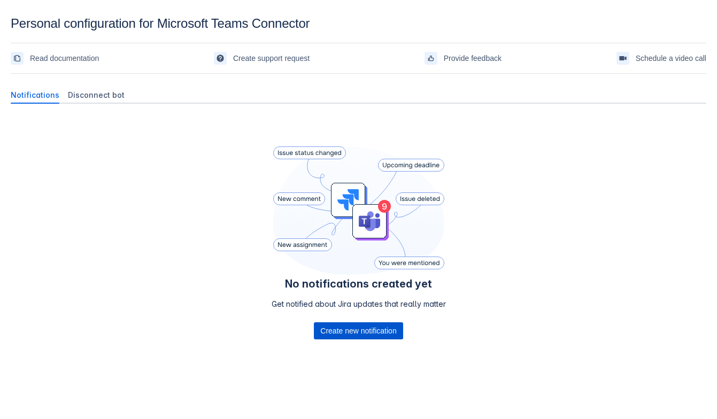
click at [383, 329] on span "Create new notification" at bounding box center [358, 330] width 76 height 17
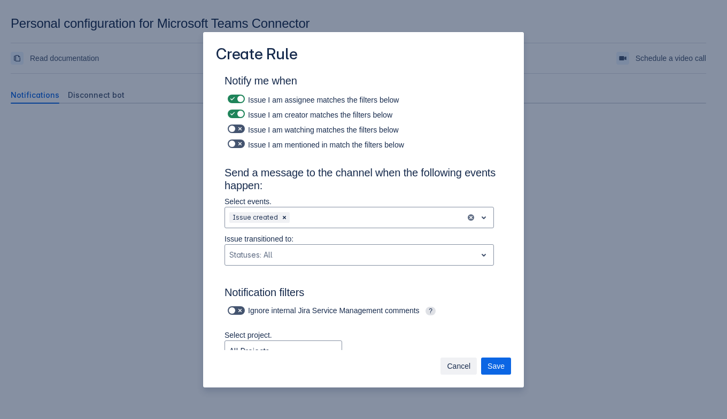
click at [461, 362] on span "Cancel" at bounding box center [459, 365] width 24 height 17
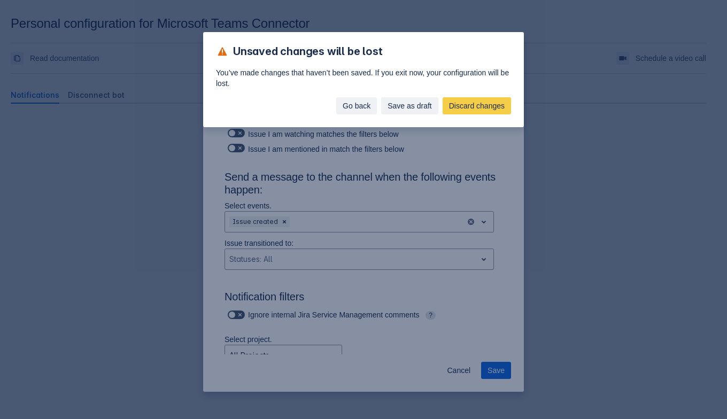
click at [364, 104] on span "Go back" at bounding box center [357, 105] width 28 height 17
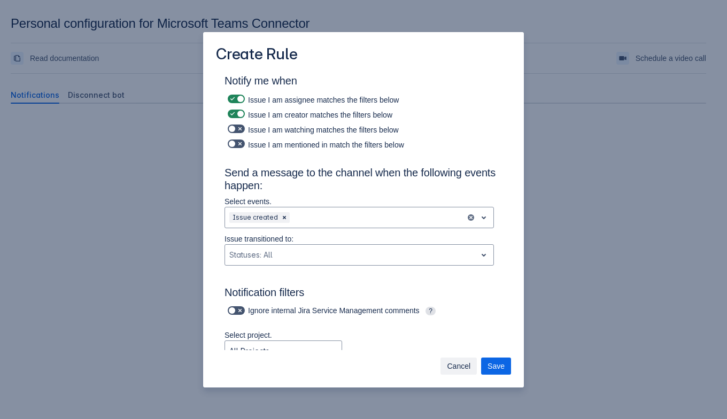
click at [457, 360] on span "Cancel" at bounding box center [459, 365] width 24 height 17
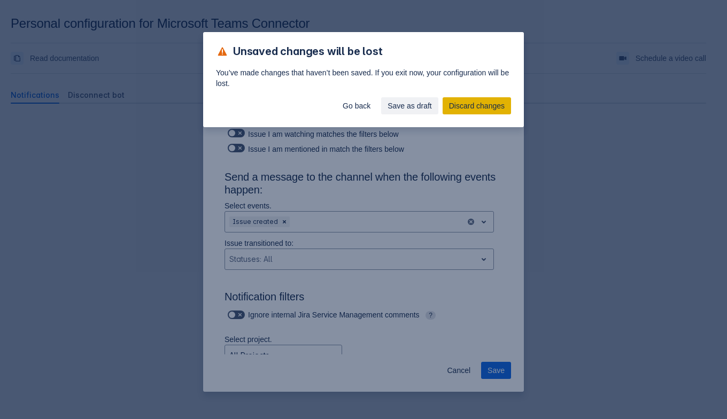
click at [467, 106] on span "Discard changes" at bounding box center [477, 105] width 56 height 17
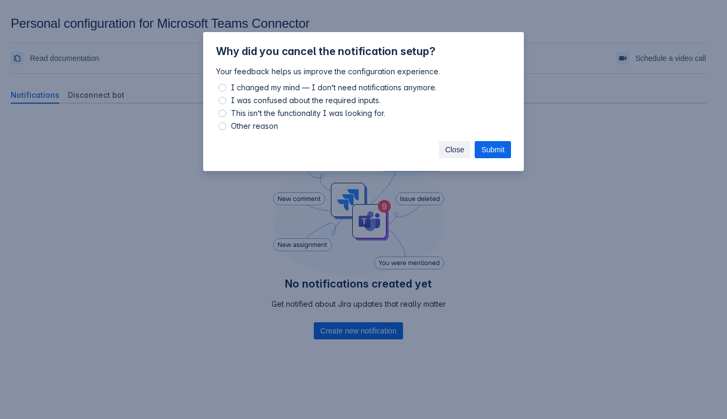
click at [457, 147] on span "Close" at bounding box center [454, 149] width 19 height 17
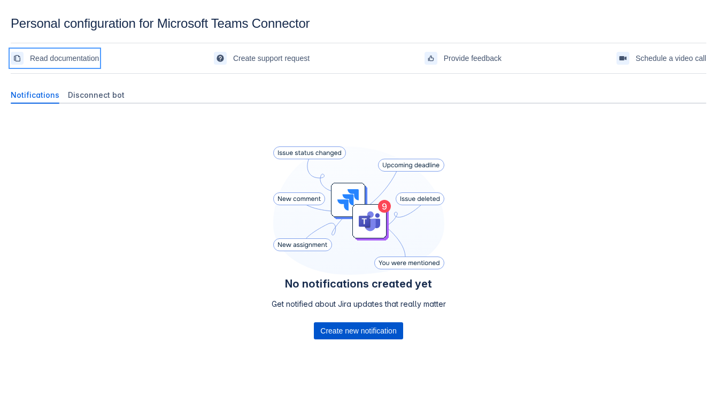
click at [343, 335] on span "Create new notification" at bounding box center [358, 330] width 76 height 17
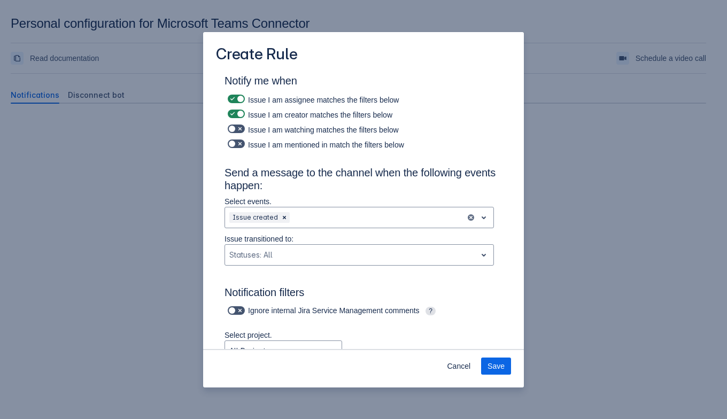
click at [77, 155] on div "Create Rule Notify me when Issue I am assignee matches the filters below Issue …" at bounding box center [363, 209] width 727 height 419
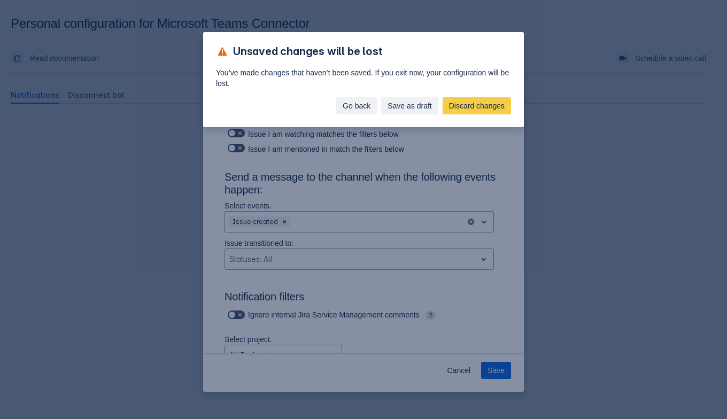
click at [340, 108] on button "Go back" at bounding box center [356, 105] width 41 height 17
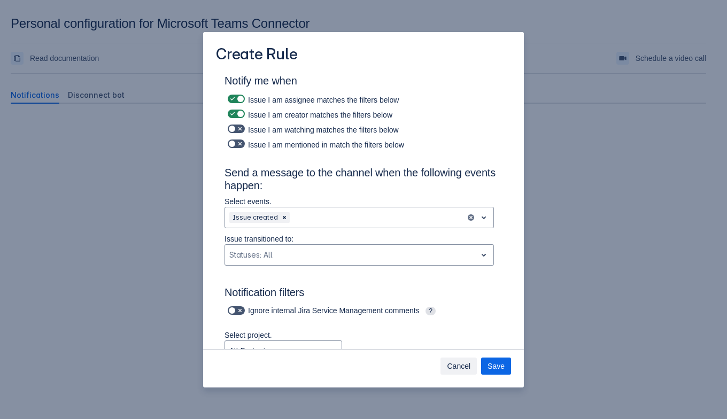
click at [456, 360] on span "Cancel" at bounding box center [459, 365] width 24 height 17
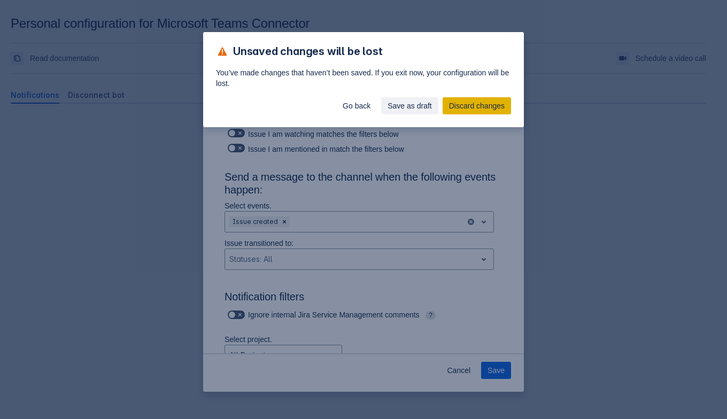
click at [457, 105] on span "Discard changes" at bounding box center [477, 105] width 56 height 17
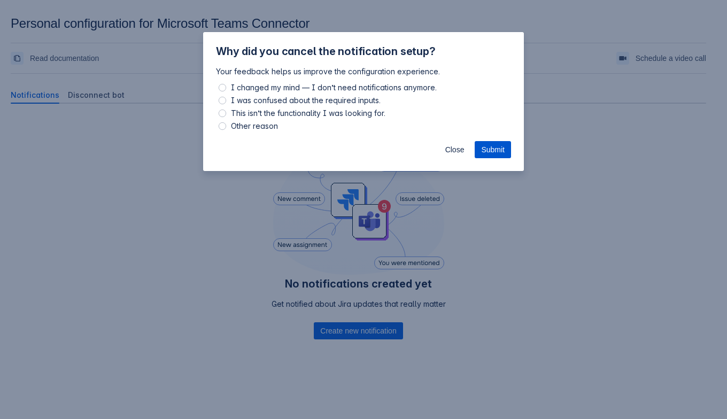
click at [483, 146] on span "Submit" at bounding box center [493, 149] width 24 height 17
click at [469, 152] on button "Close" at bounding box center [455, 149] width 32 height 17
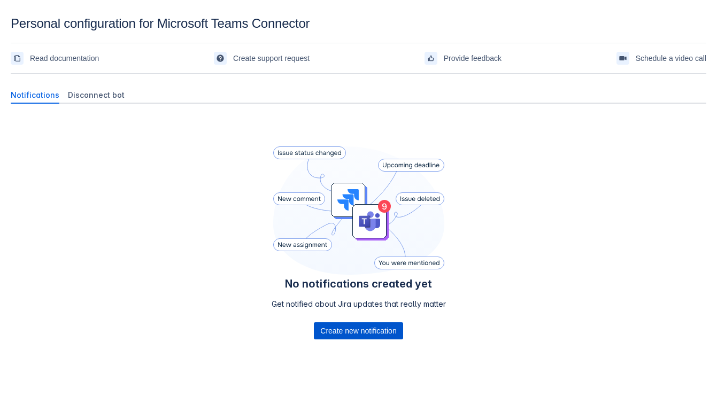
click at [341, 334] on span "Create new notification" at bounding box center [358, 330] width 76 height 17
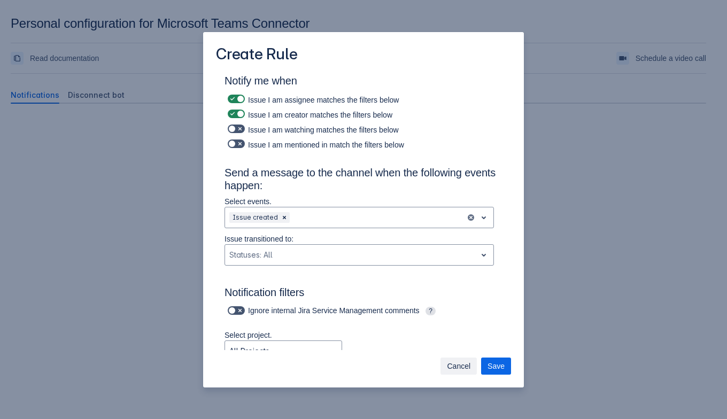
click at [452, 359] on span "Cancel" at bounding box center [459, 365] width 24 height 17
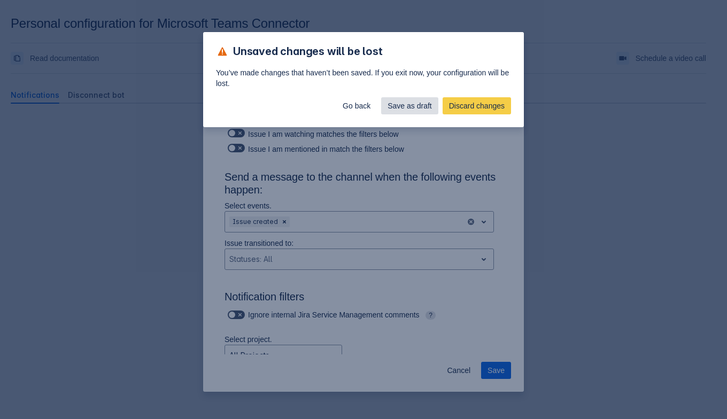
click at [406, 111] on span "Save as draft" at bounding box center [409, 105] width 44 height 17
